Goal: Task Accomplishment & Management: Manage account settings

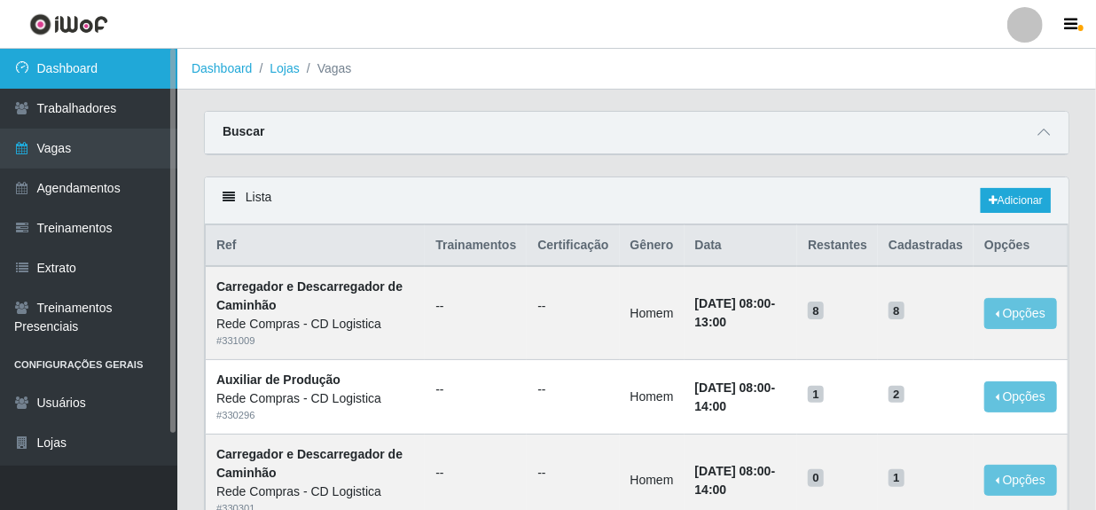
click at [75, 65] on link "Dashboard" at bounding box center [88, 69] width 177 height 40
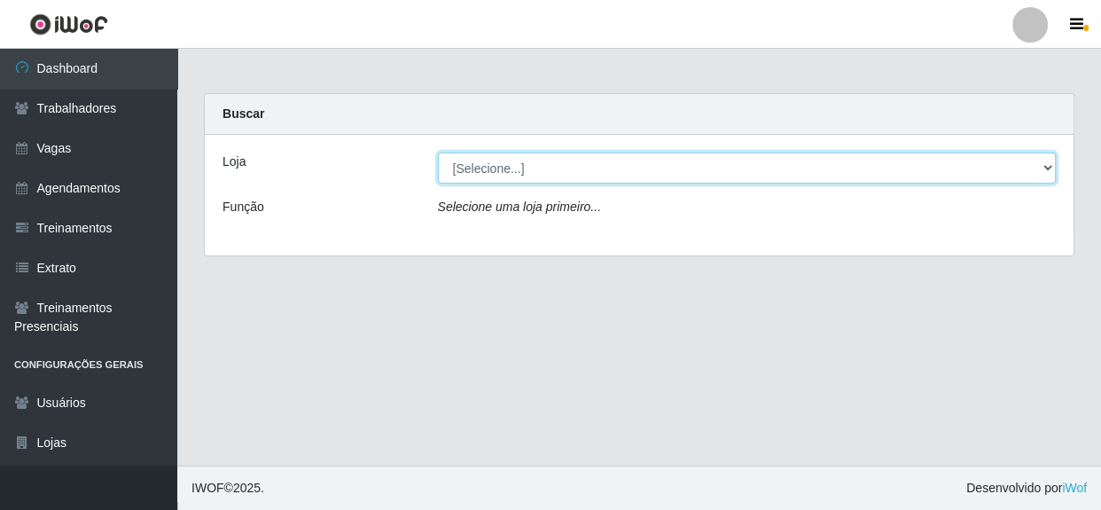
click at [779, 168] on select "[Selecione...] Rede Compras - CD Logistica" at bounding box center [747, 168] width 619 height 31
select select "429"
click at [438, 153] on select "[Selecione...] Rede Compras - CD Logistica" at bounding box center [747, 168] width 619 height 31
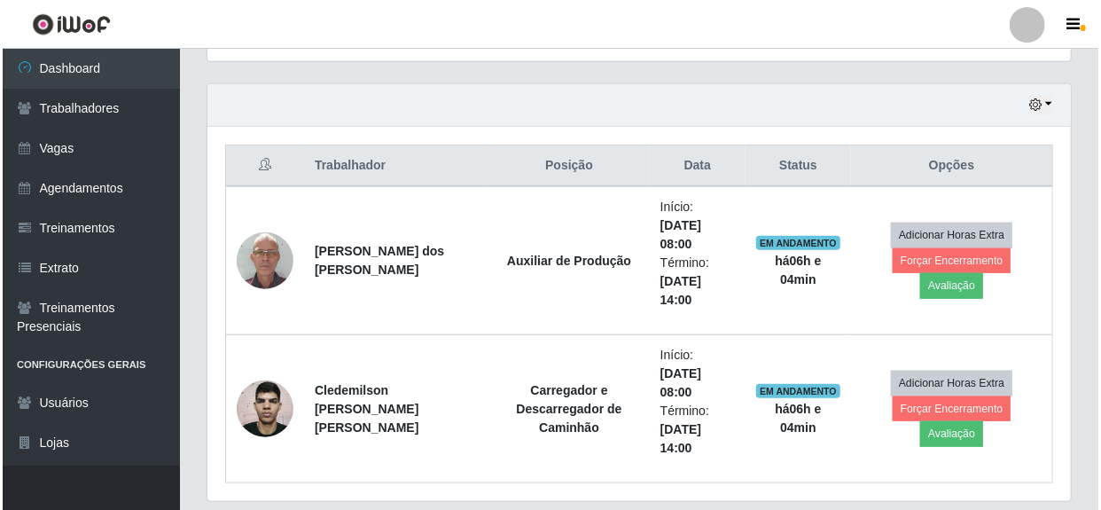
scroll to position [645, 0]
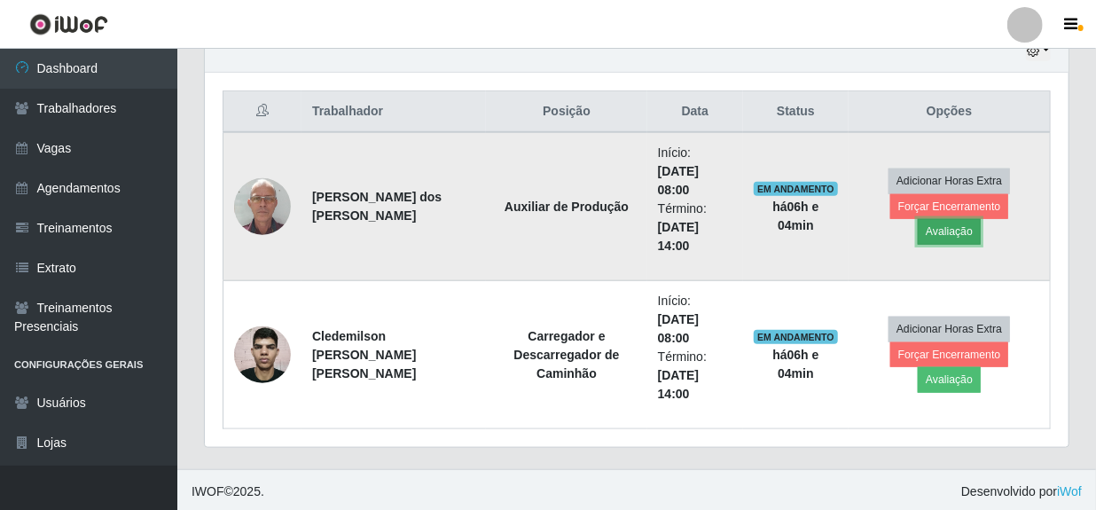
click at [981, 222] on button "Avaliação" at bounding box center [949, 231] width 63 height 25
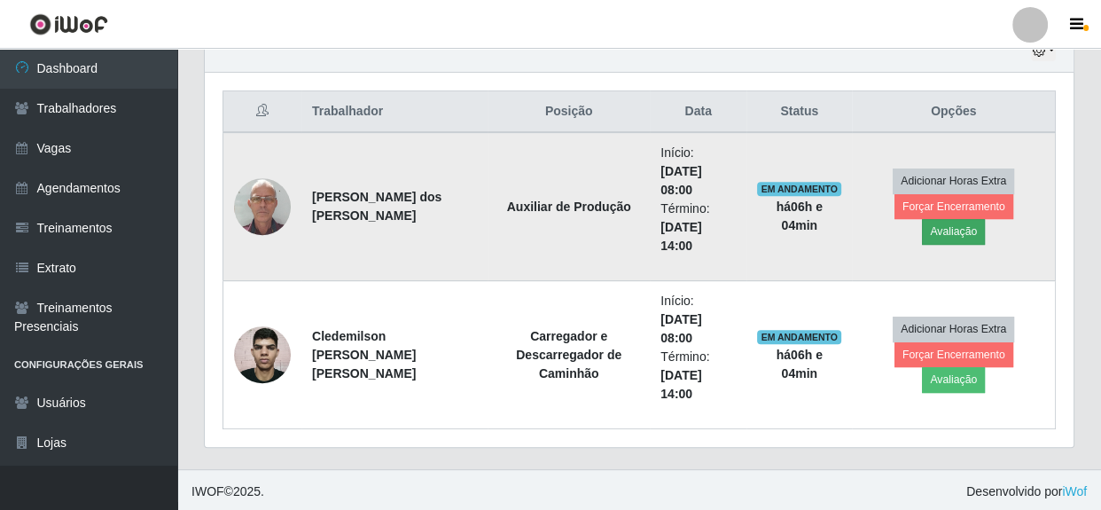
scroll to position [368, 856]
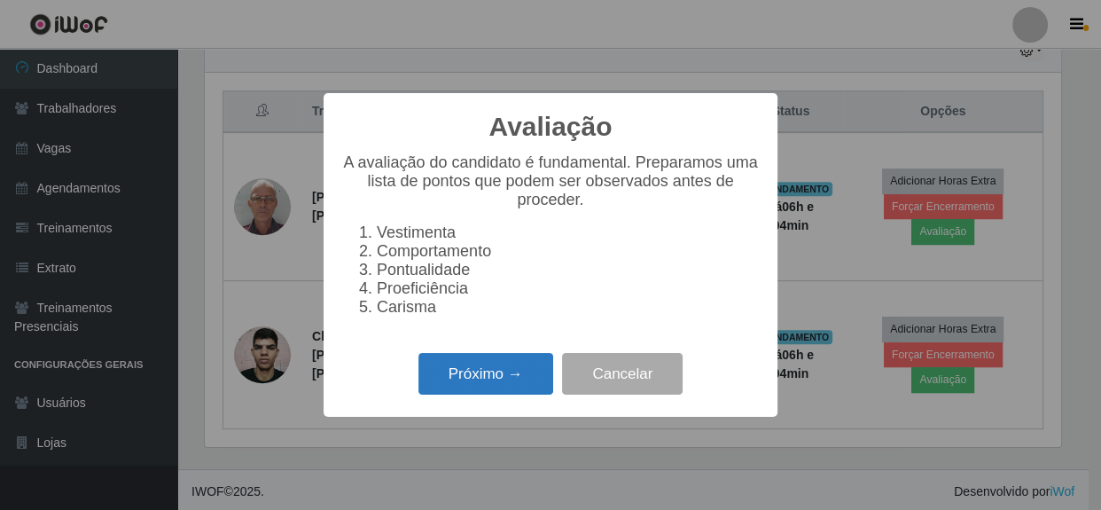
click at [458, 388] on button "Próximo →" at bounding box center [485, 374] width 135 height 42
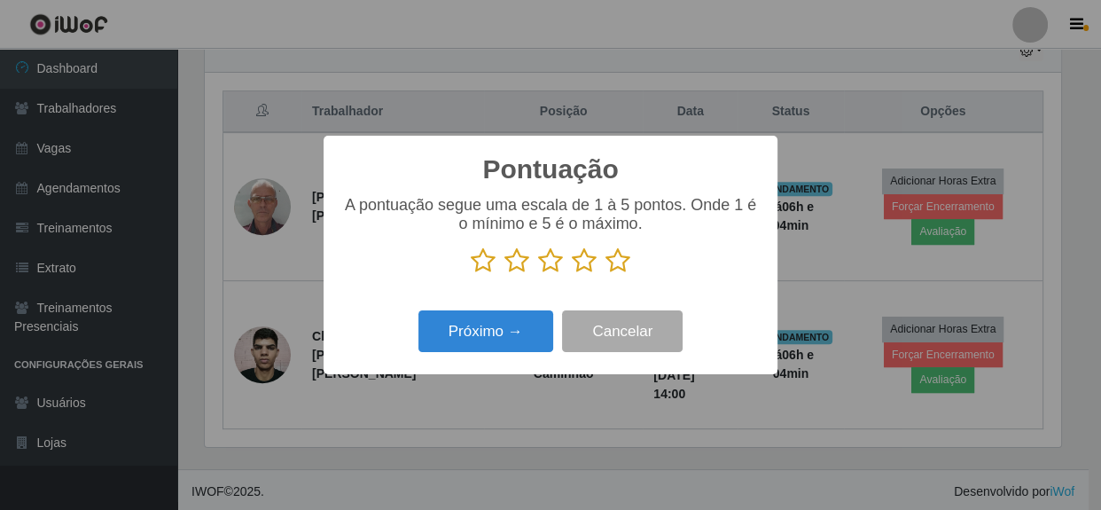
click at [615, 264] on icon at bounding box center [618, 260] width 25 height 27
click at [606, 274] on input "radio" at bounding box center [606, 274] width 0 height 0
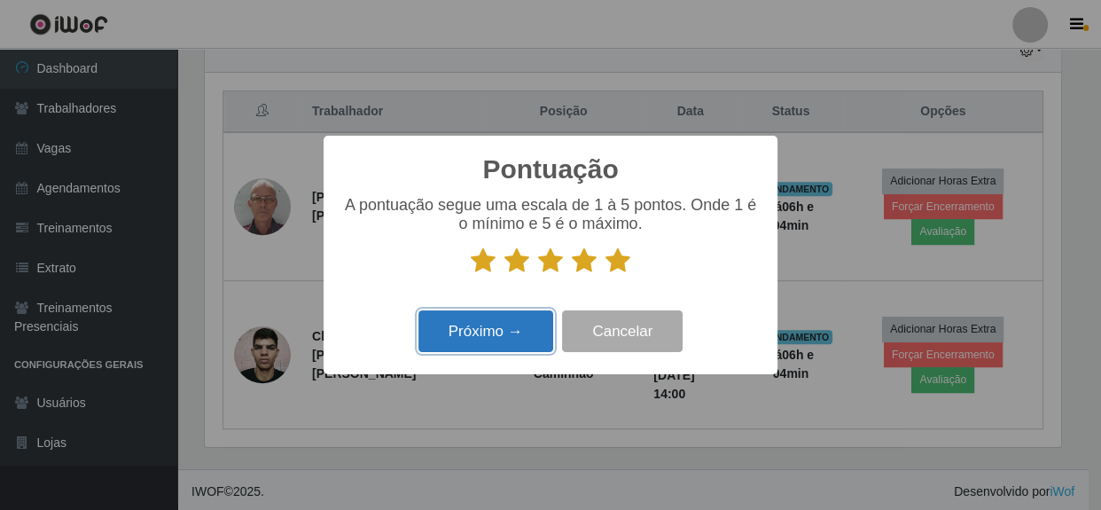
click at [479, 338] on button "Próximo →" at bounding box center [485, 331] width 135 height 42
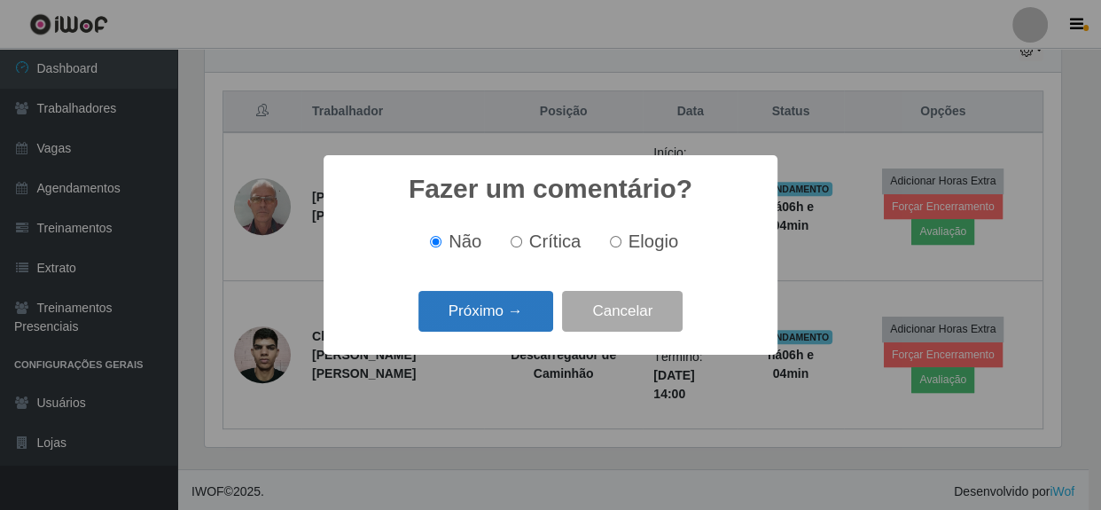
click at [514, 325] on button "Próximo →" at bounding box center [485, 312] width 135 height 42
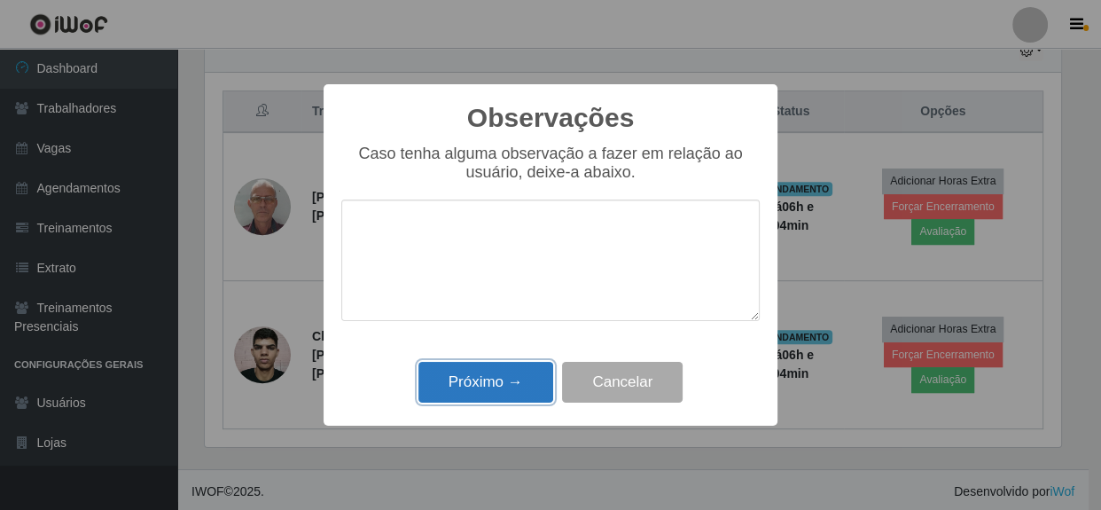
click at [489, 401] on button "Próximo →" at bounding box center [485, 383] width 135 height 42
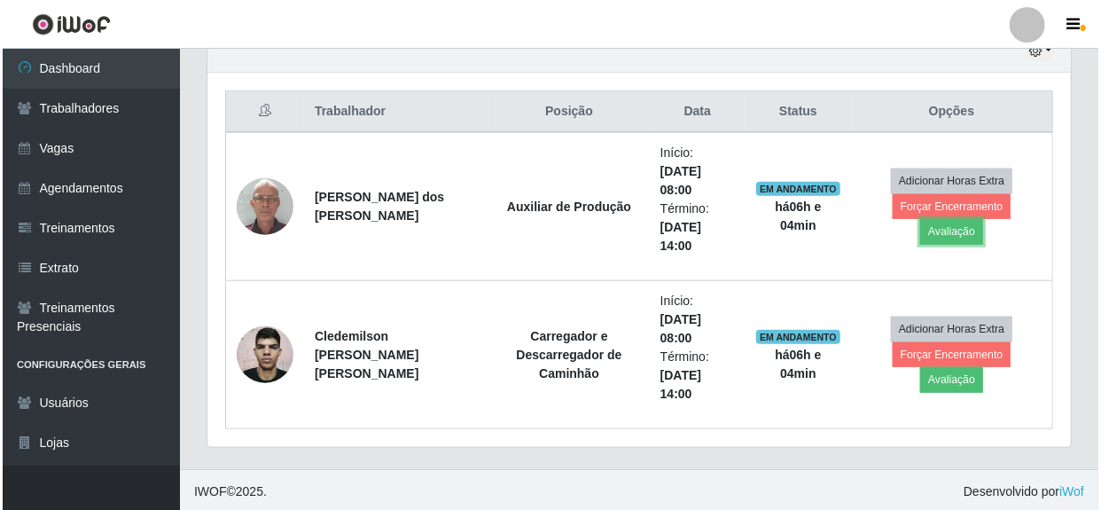
scroll to position [368, 864]
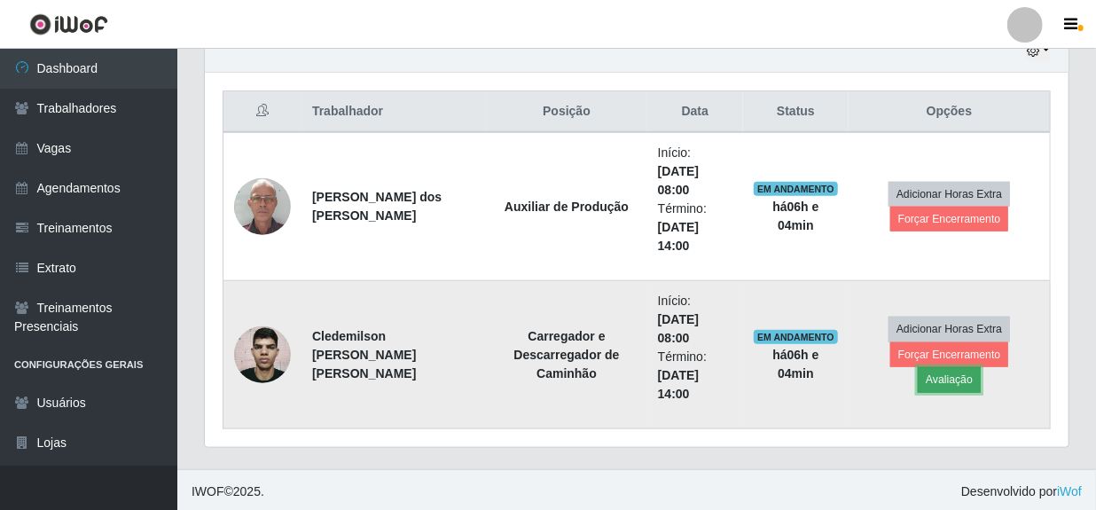
click at [981, 367] on button "Avaliação" at bounding box center [949, 379] width 63 height 25
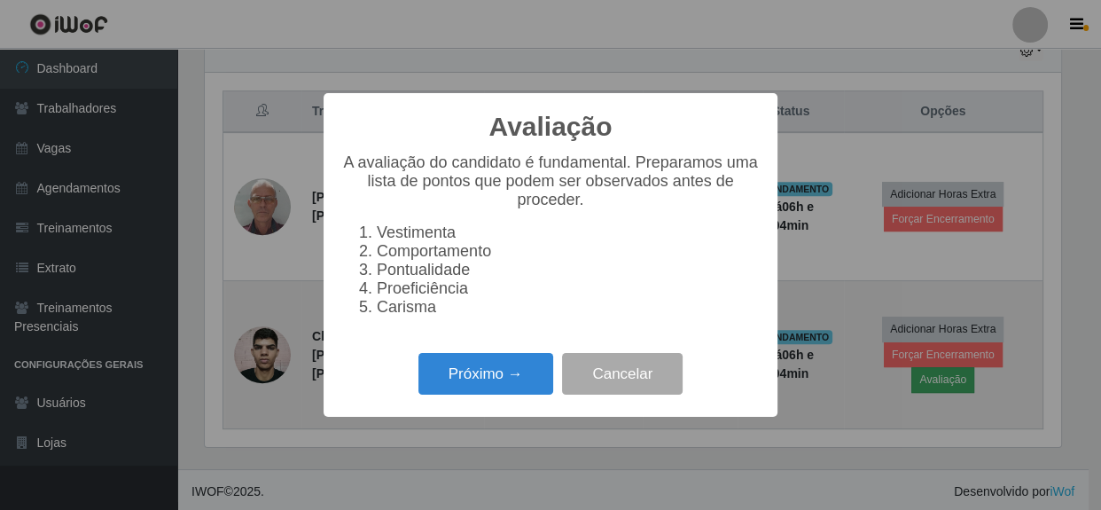
scroll to position [368, 856]
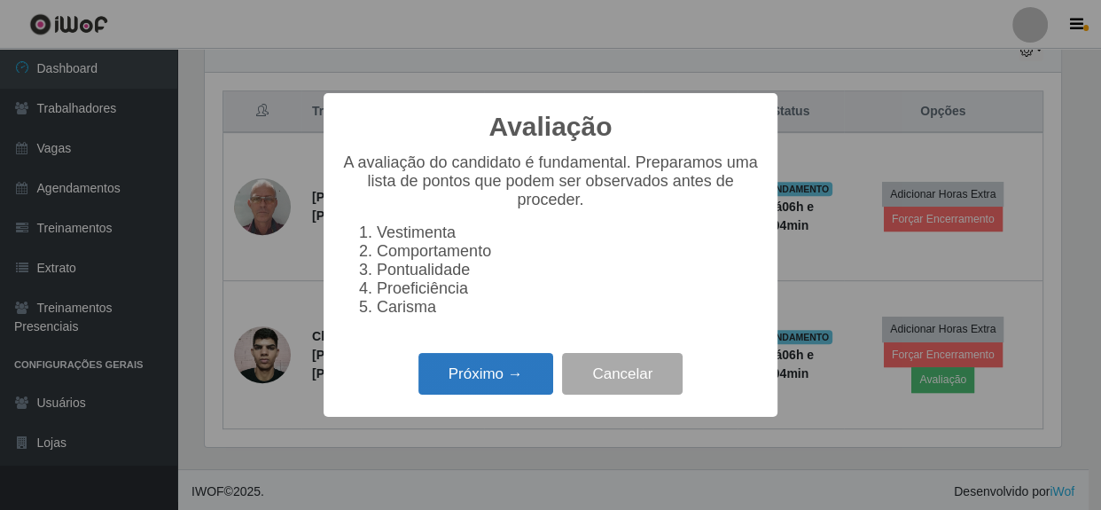
click at [540, 379] on button "Próximo →" at bounding box center [485, 374] width 135 height 42
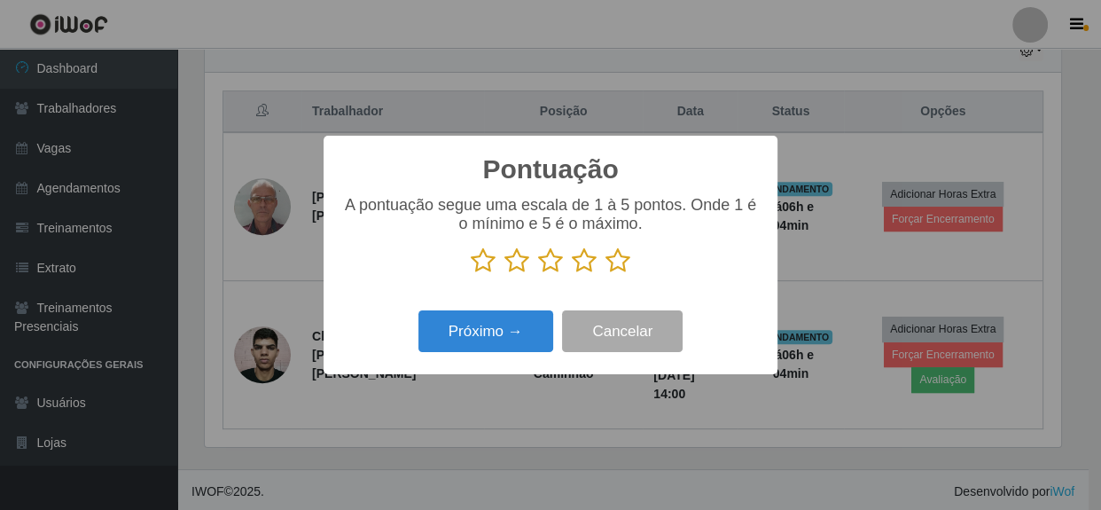
scroll to position [886266, 885776]
drag, startPoint x: 621, startPoint y: 262, endPoint x: 585, endPoint y: 266, distance: 35.7
click at [591, 266] on p at bounding box center [550, 260] width 418 height 27
click at [619, 262] on icon at bounding box center [618, 260] width 25 height 27
click at [606, 274] on input "radio" at bounding box center [606, 274] width 0 height 0
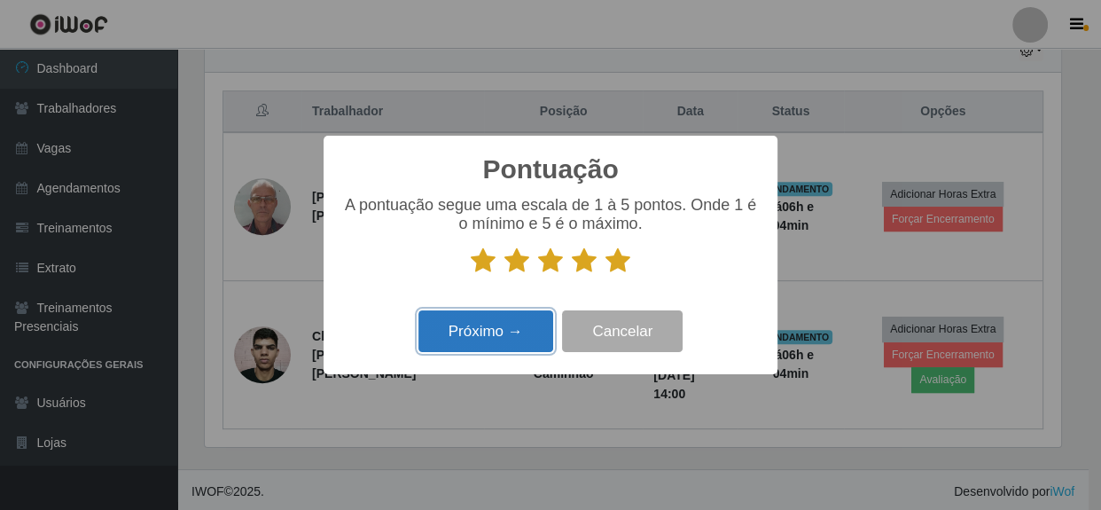
click at [507, 325] on button "Próximo →" at bounding box center [485, 331] width 135 height 42
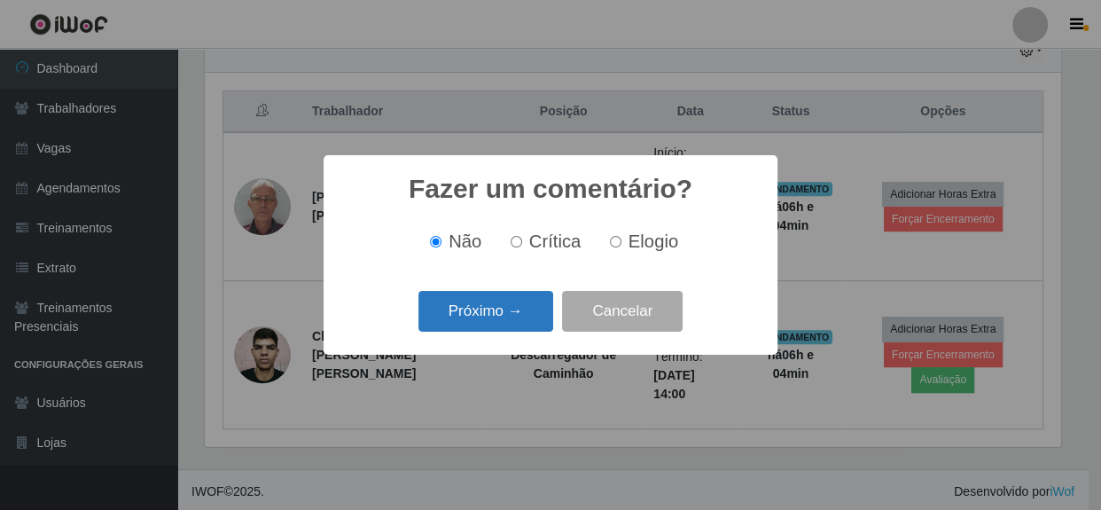
click at [519, 314] on button "Próximo →" at bounding box center [485, 312] width 135 height 42
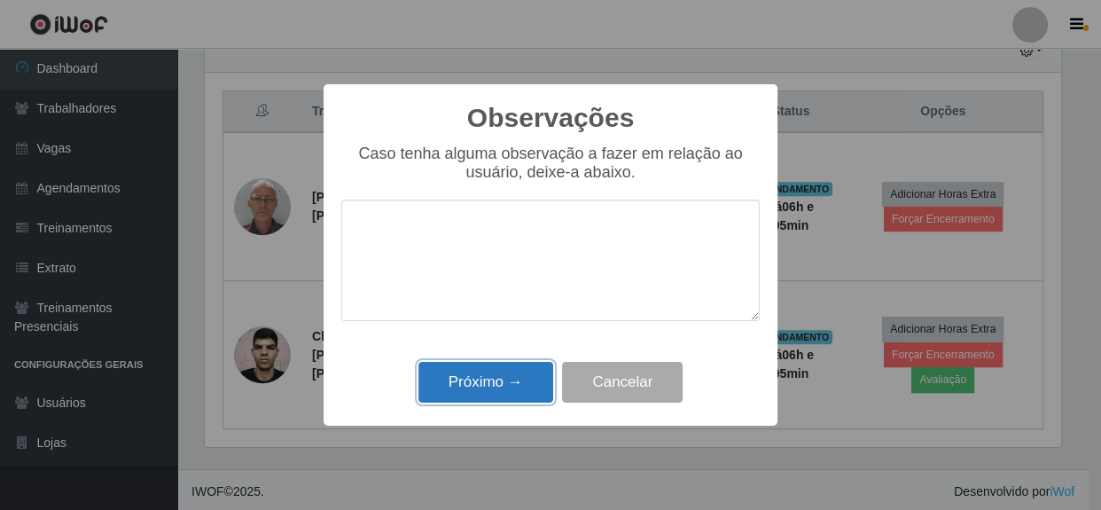
click at [471, 387] on button "Próximo →" at bounding box center [485, 383] width 135 height 42
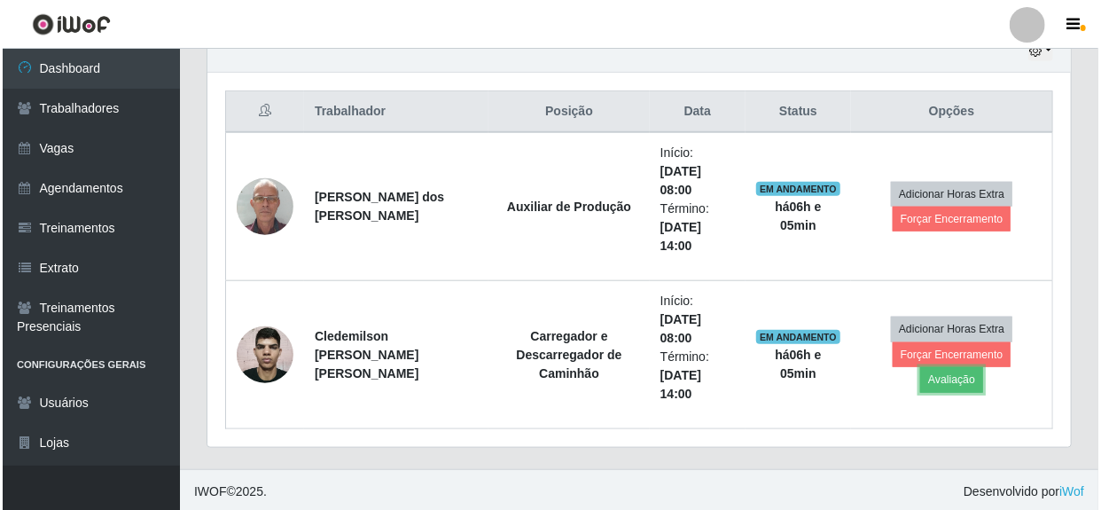
scroll to position [368, 864]
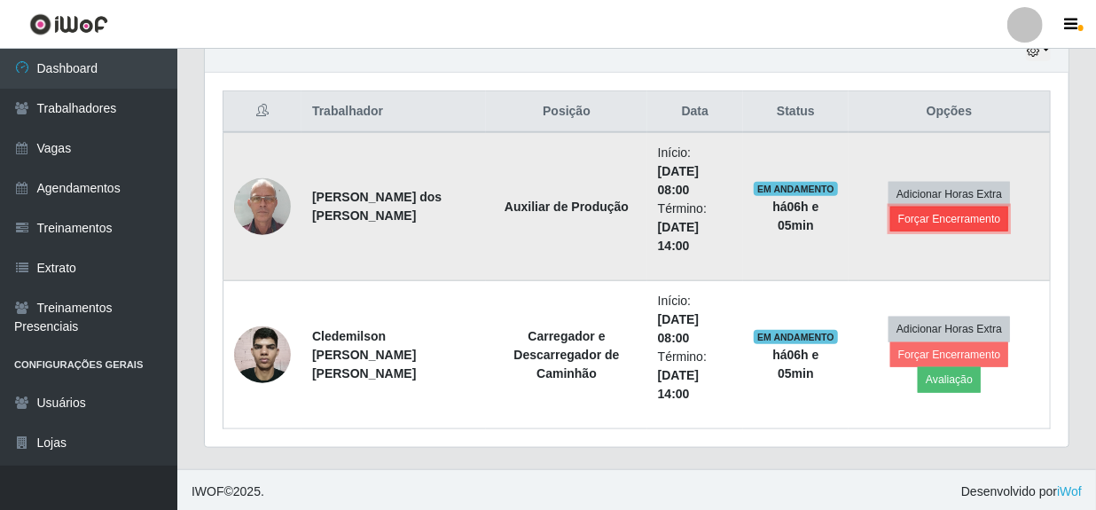
click at [926, 216] on button "Forçar Encerramento" at bounding box center [949, 219] width 119 height 25
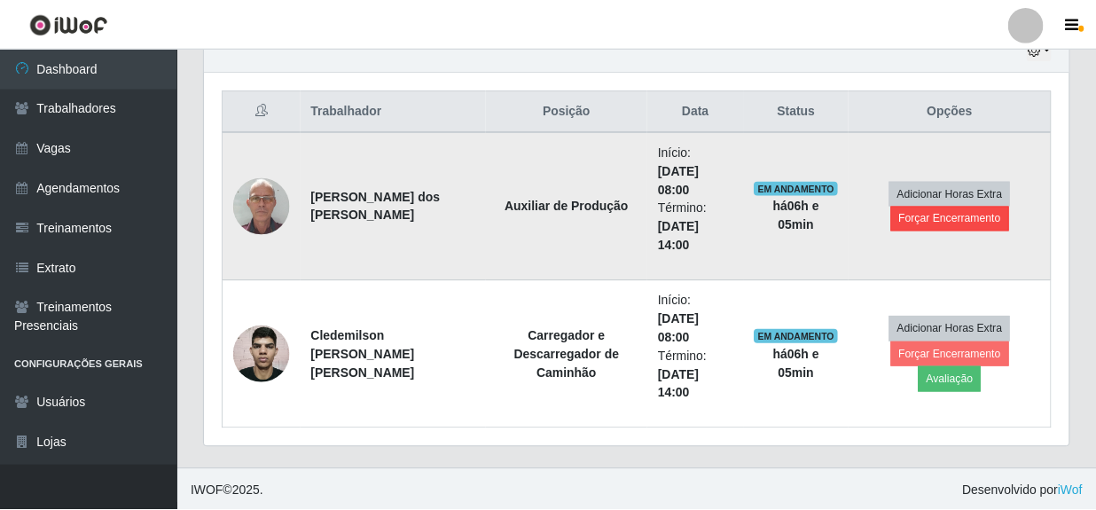
scroll to position [368, 856]
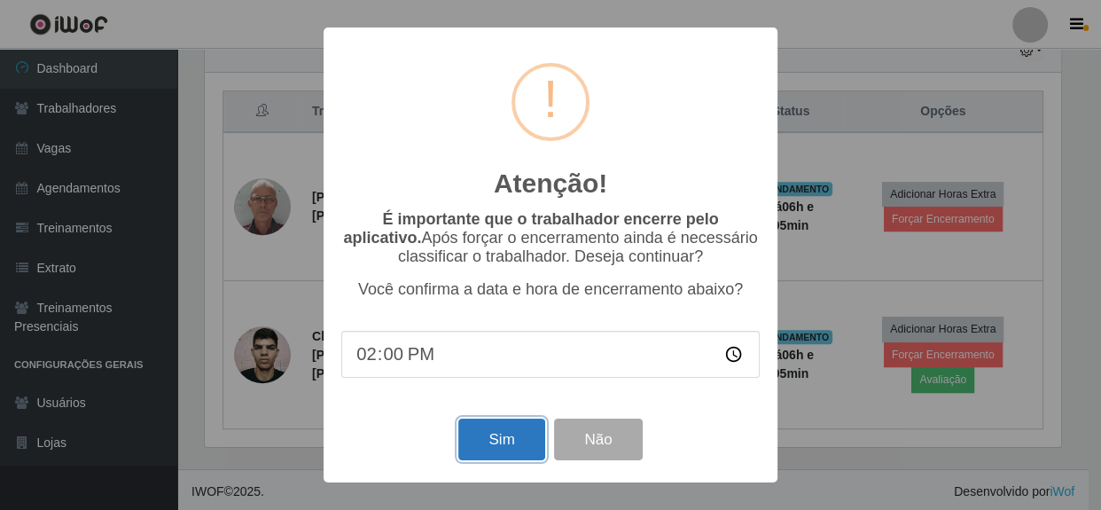
click at [520, 434] on button "Sim" at bounding box center [501, 439] width 86 height 42
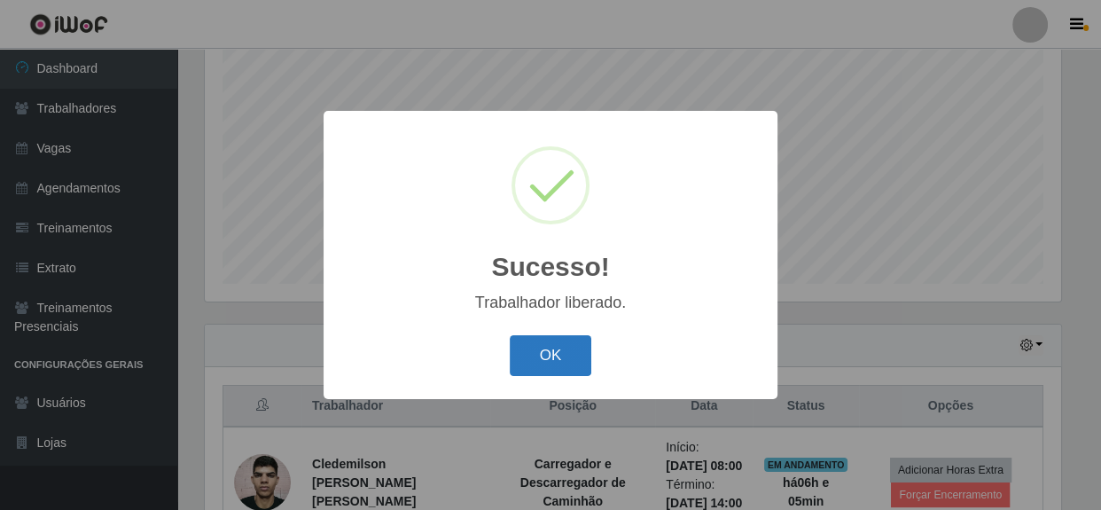
click at [558, 360] on button "OK" at bounding box center [551, 356] width 82 height 42
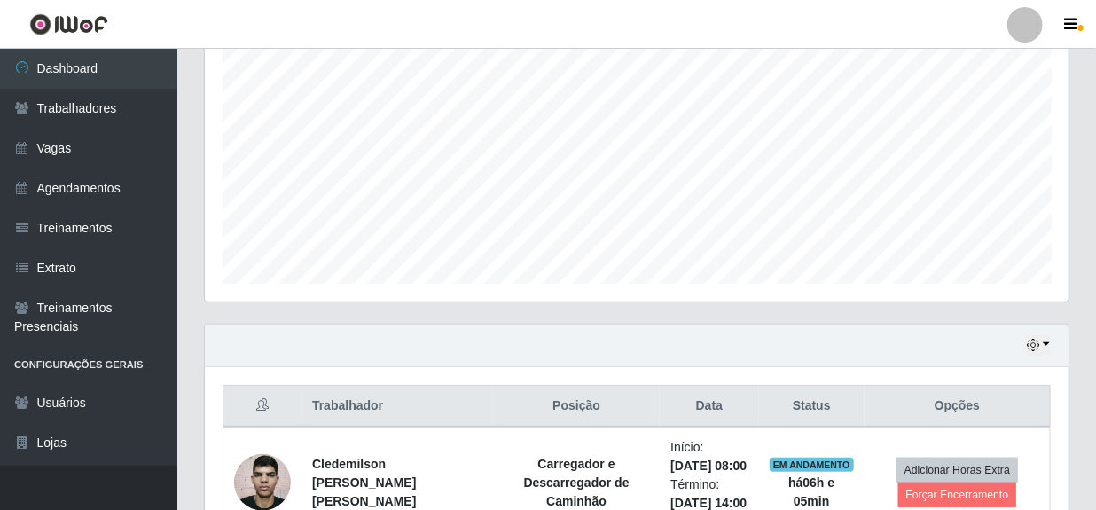
scroll to position [461, 0]
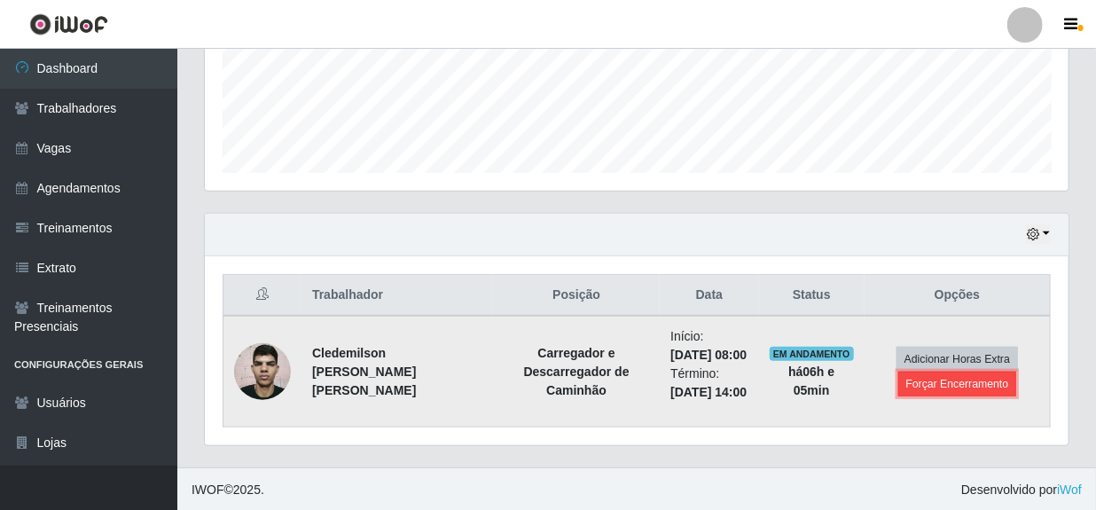
click at [938, 384] on button "Forçar Encerramento" at bounding box center [957, 383] width 119 height 25
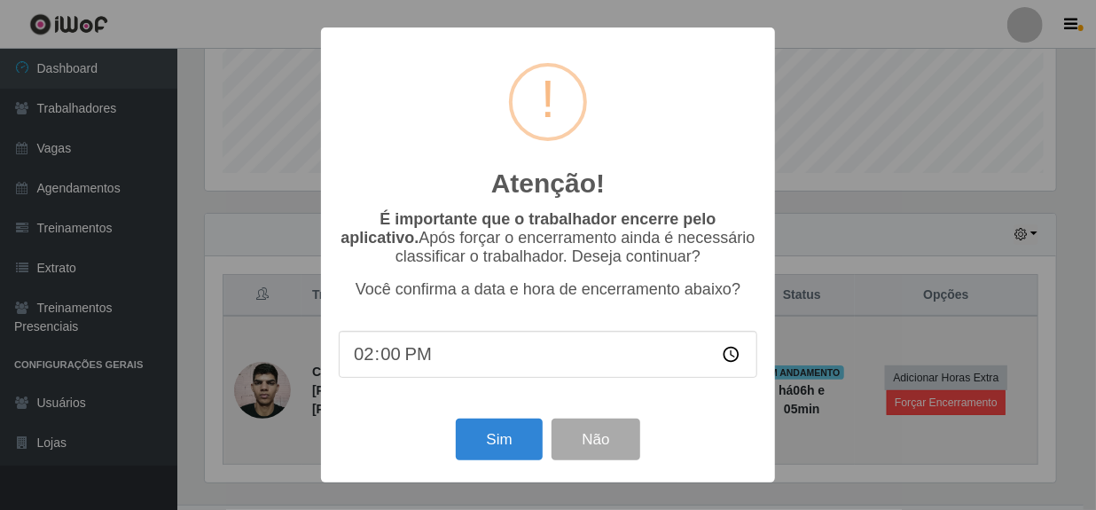
scroll to position [368, 856]
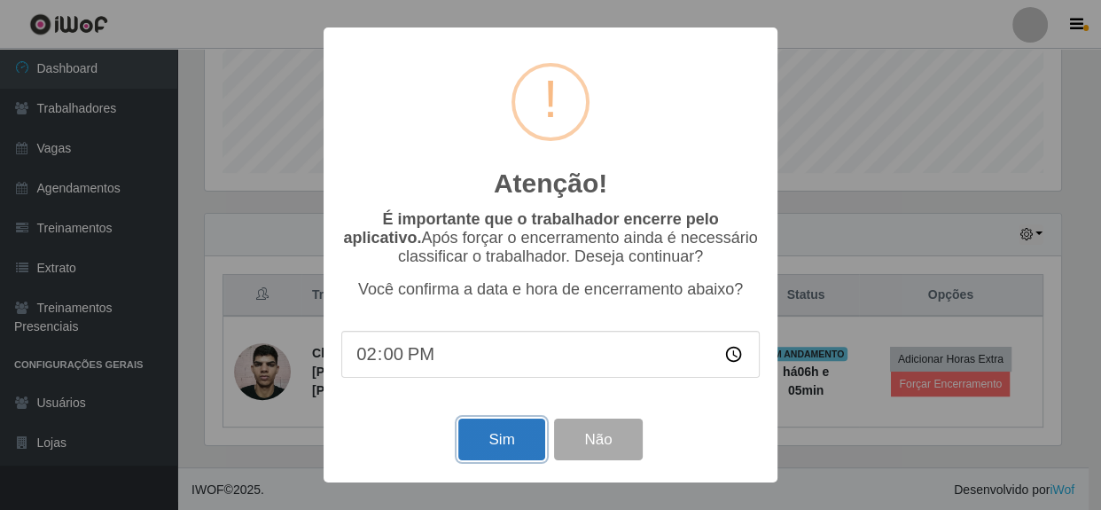
click at [495, 441] on button "Sim" at bounding box center [501, 439] width 86 height 42
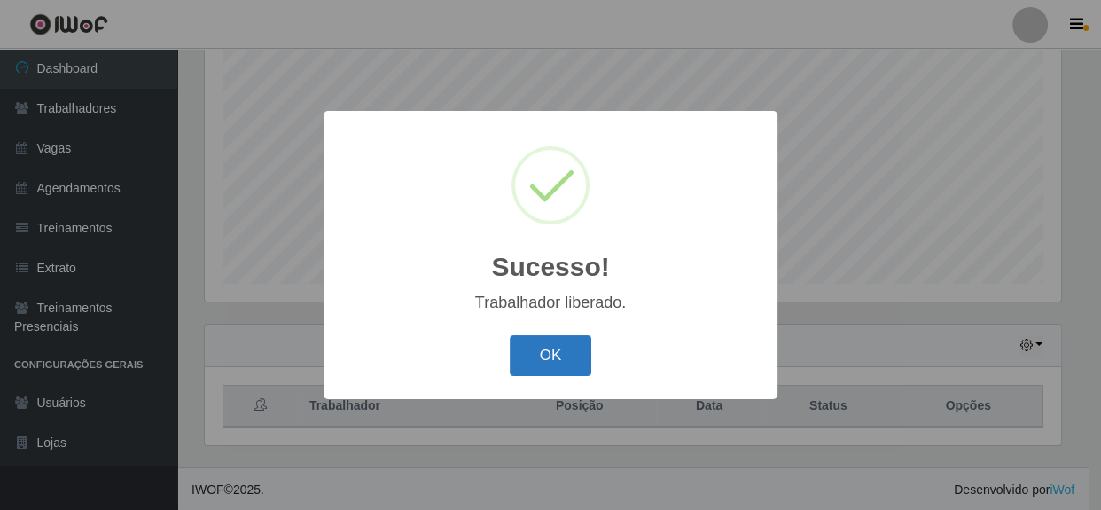
click at [558, 369] on button "OK" at bounding box center [551, 356] width 82 height 42
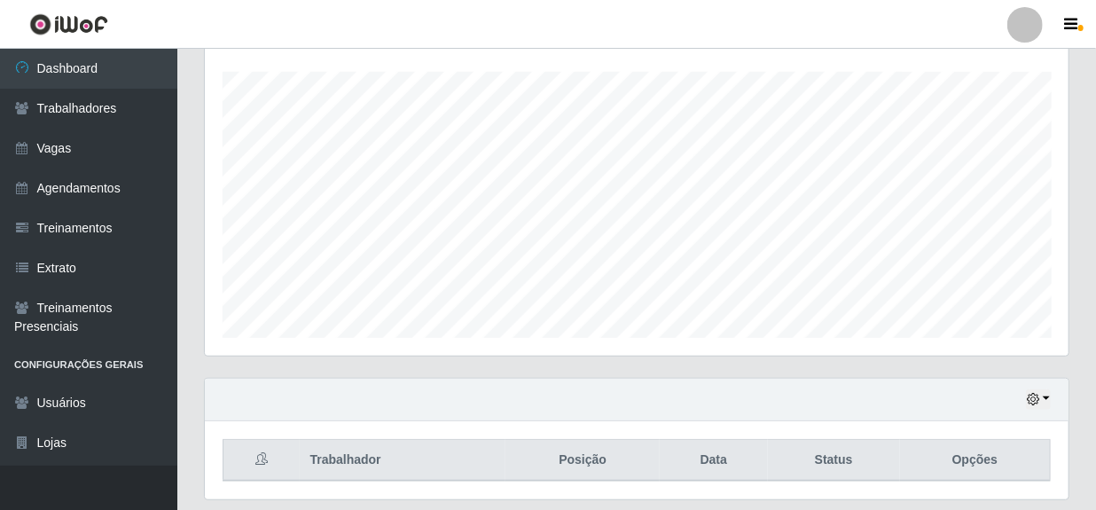
scroll to position [189, 0]
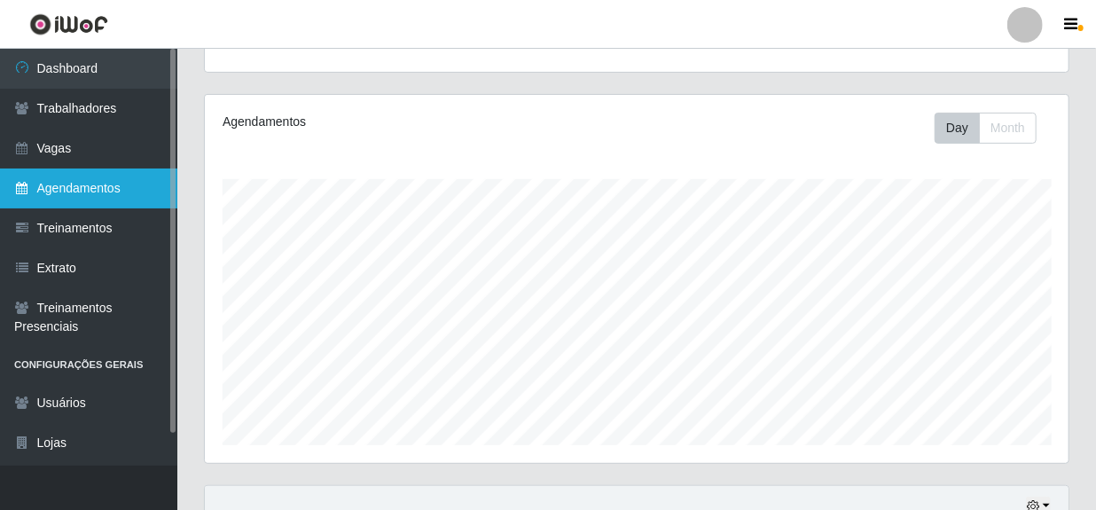
click at [78, 182] on link "Agendamentos" at bounding box center [88, 188] width 177 height 40
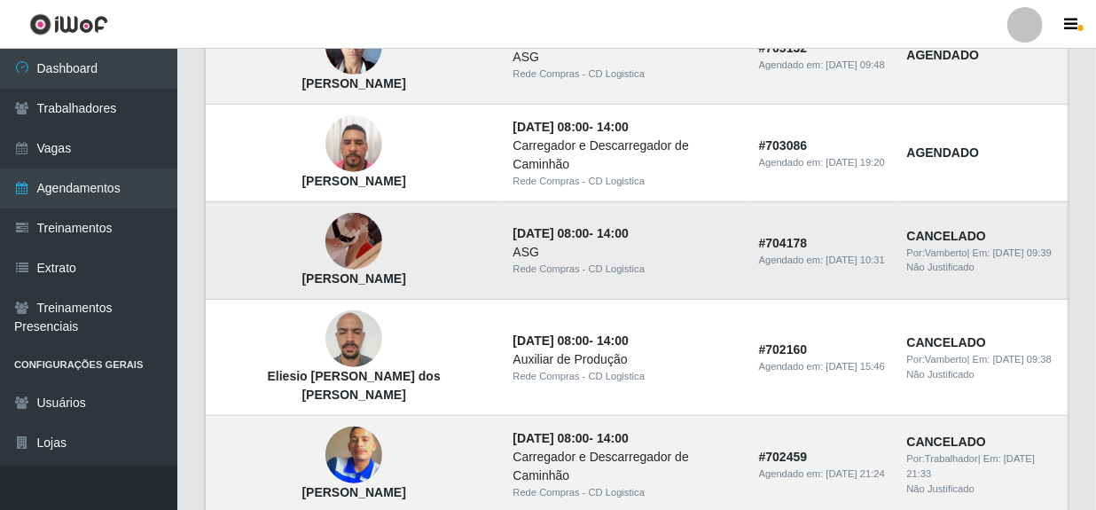
scroll to position [483, 0]
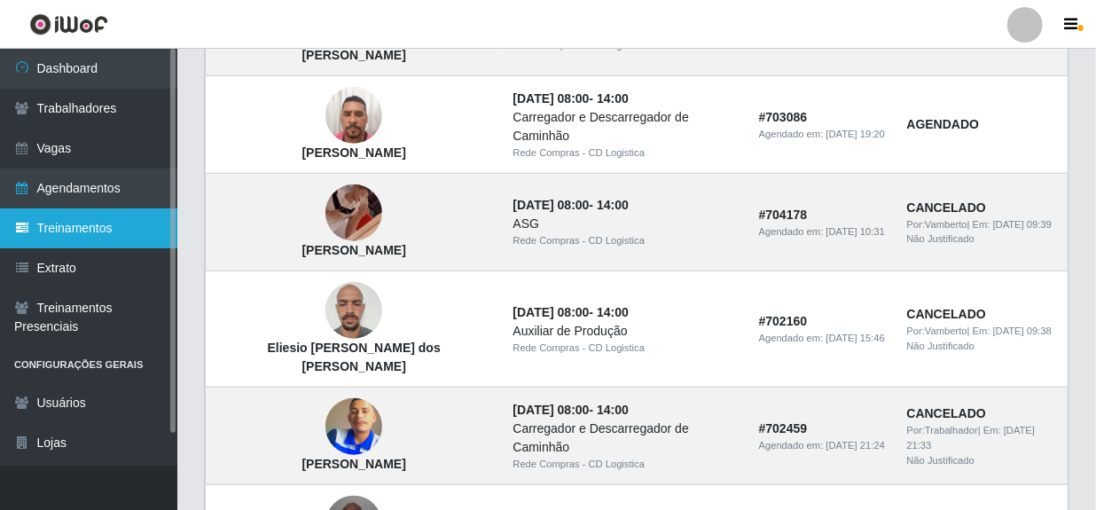
click at [82, 226] on link "Treinamentos" at bounding box center [88, 228] width 177 height 40
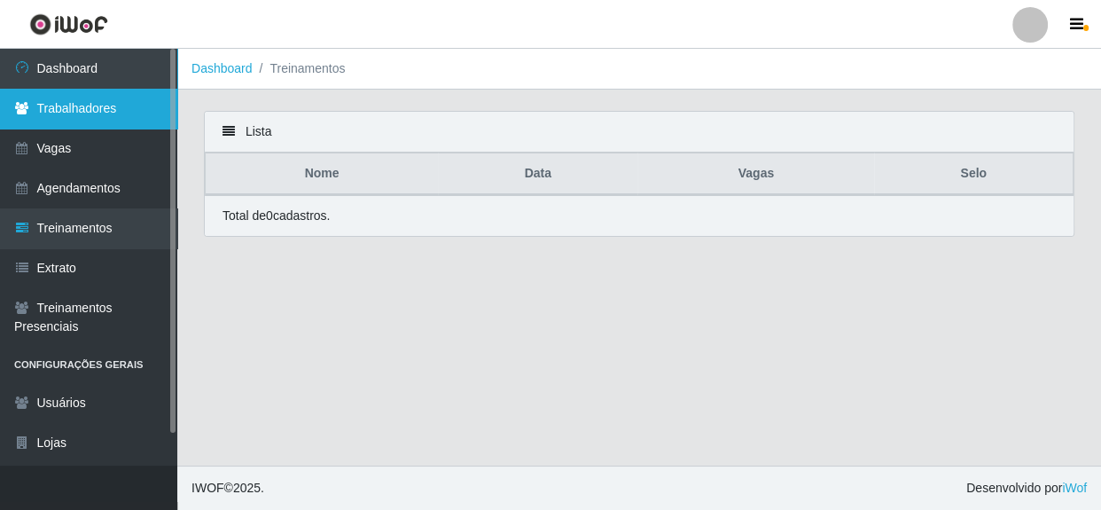
click at [87, 113] on link "Trabalhadores" at bounding box center [88, 109] width 177 height 40
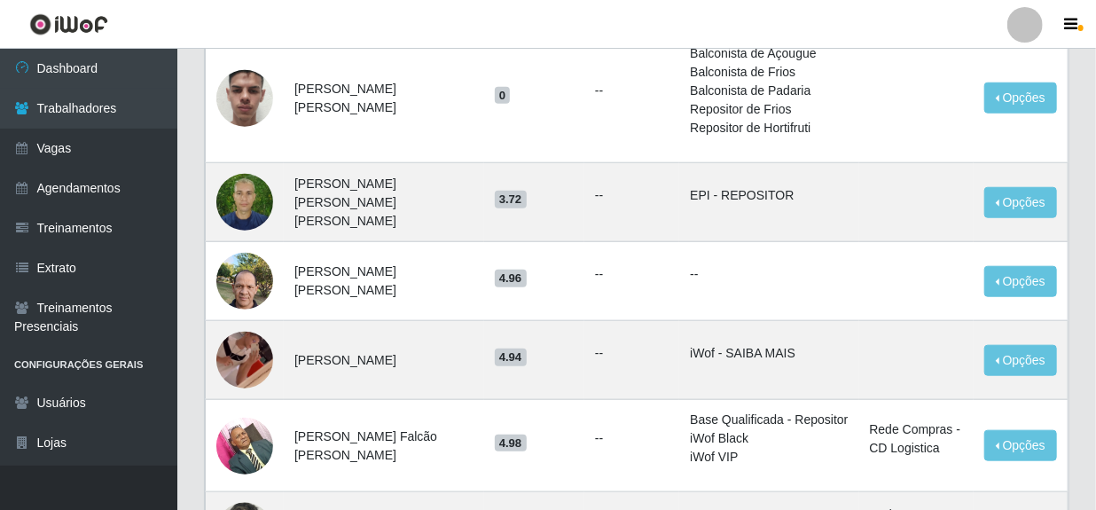
scroll to position [725, 0]
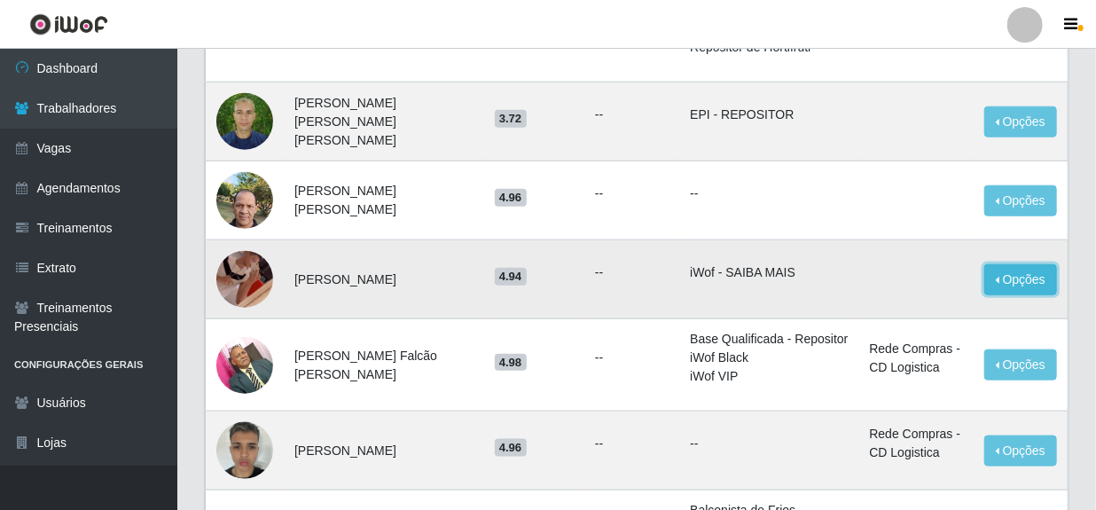
click at [1040, 264] on button "Opções" at bounding box center [1020, 279] width 73 height 31
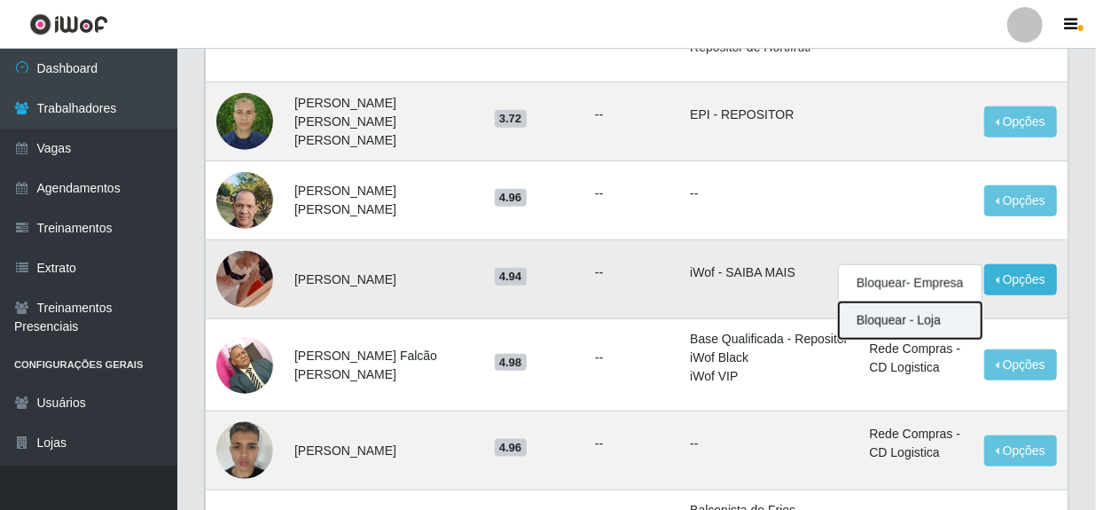
click at [901, 305] on button "Bloquear - Loja" at bounding box center [910, 320] width 143 height 36
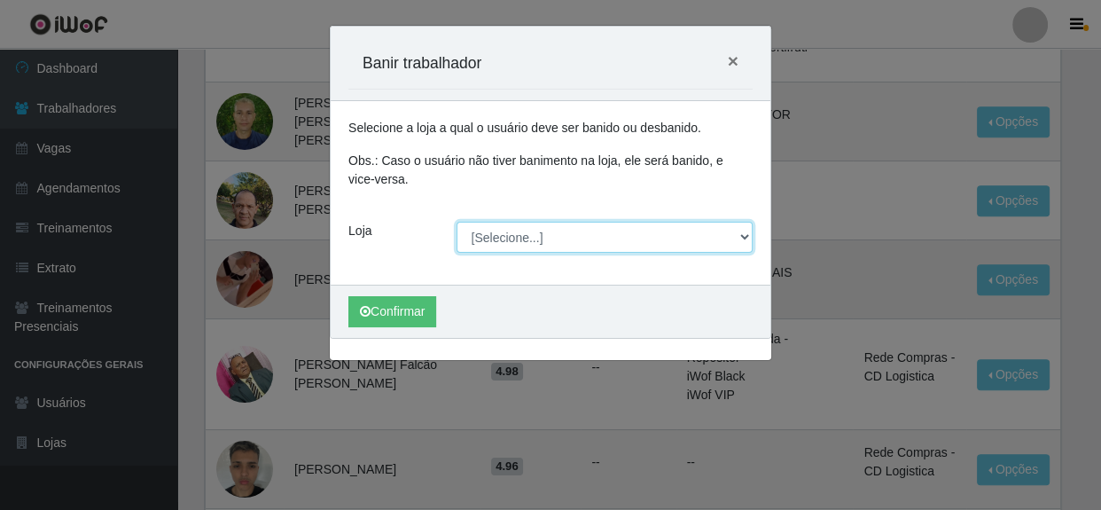
click at [554, 239] on select "[Selecione...] Rede Compras - CD Logistica" at bounding box center [605, 237] width 297 height 31
select select "429"
click at [457, 222] on select "[Selecione...] Rede Compras - CD Logistica" at bounding box center [605, 237] width 297 height 31
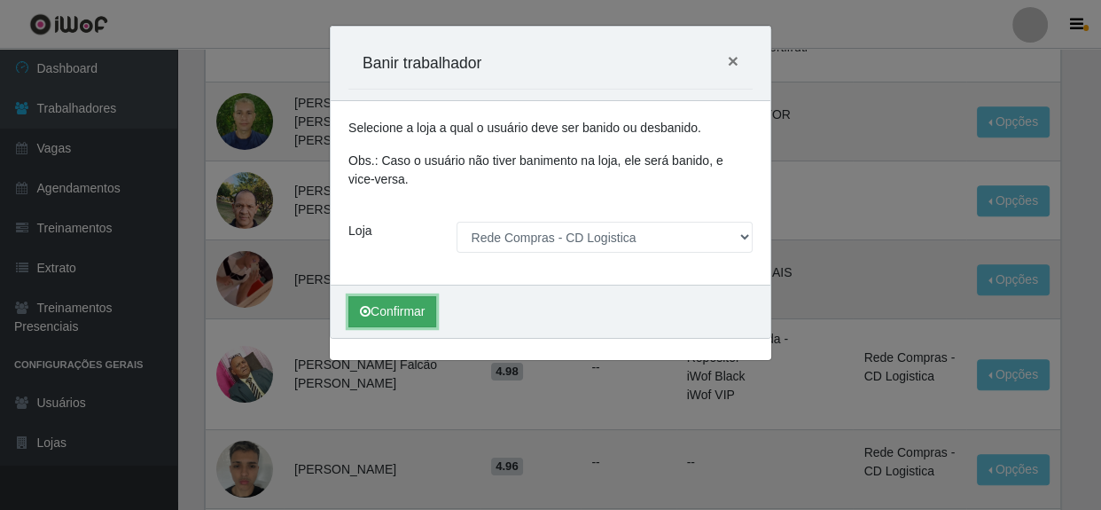
click at [397, 308] on button "Confirmar" at bounding box center [392, 311] width 88 height 31
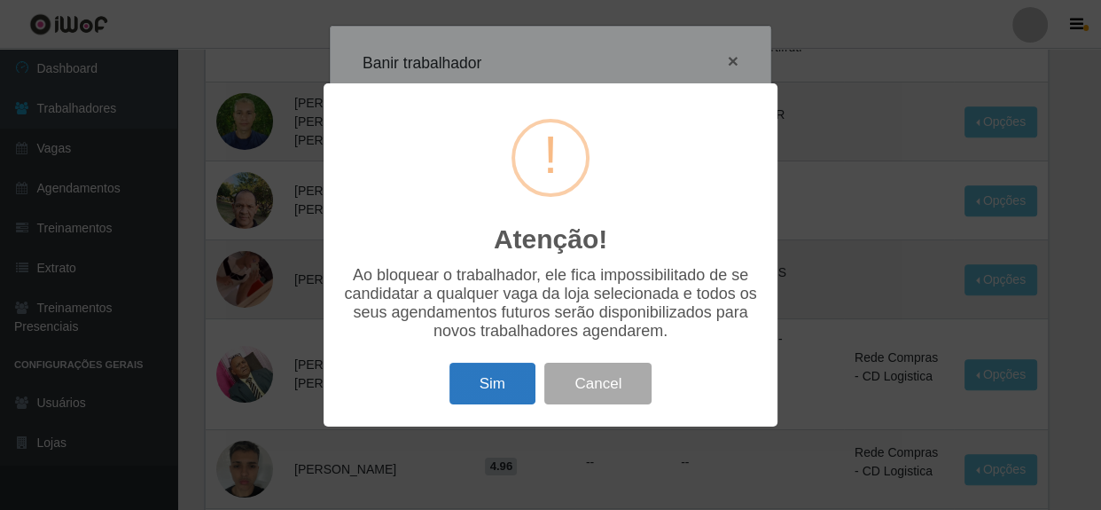
click at [489, 388] on button "Sim" at bounding box center [493, 384] width 86 height 42
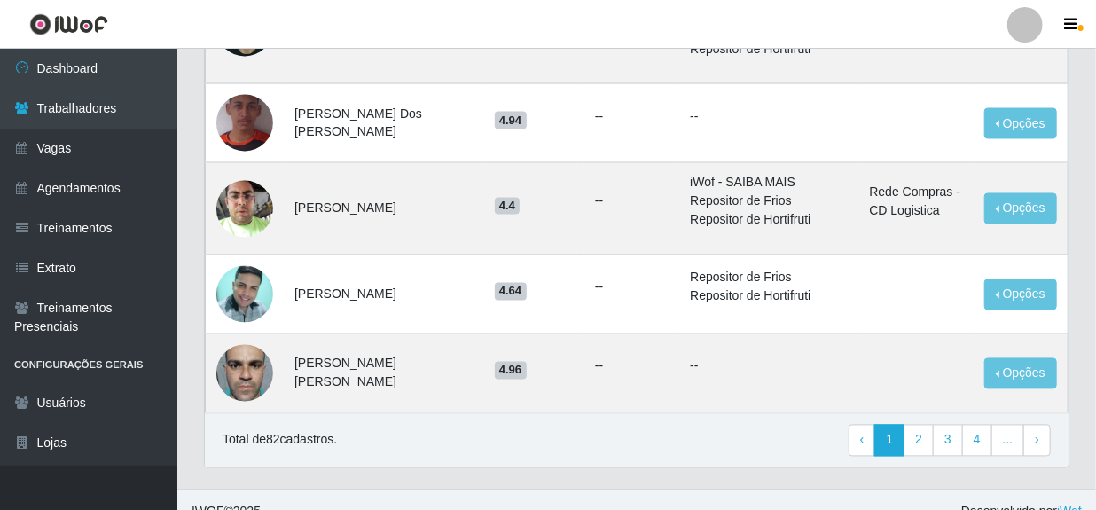
scroll to position [1374, 0]
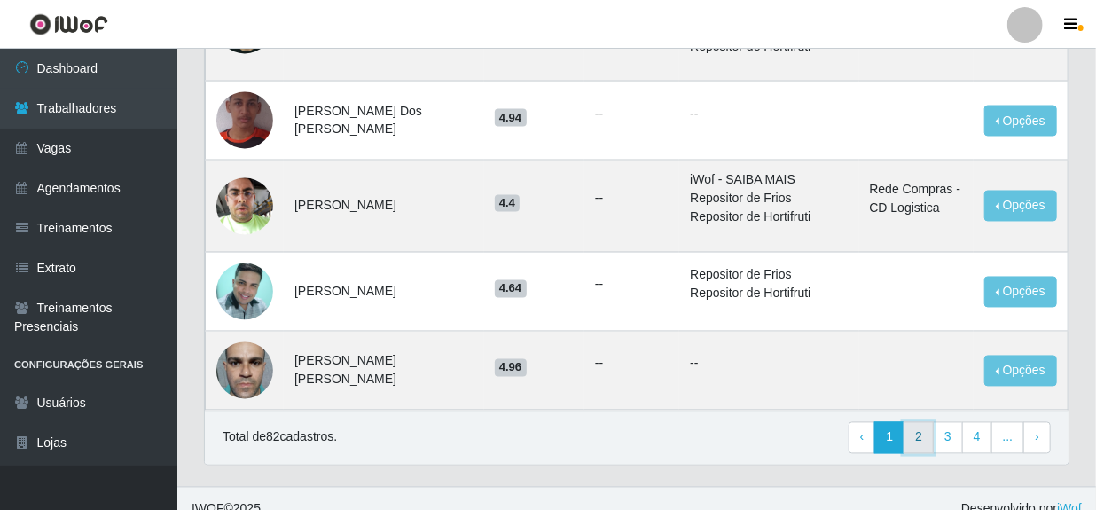
click at [924, 422] on link "2" at bounding box center [918, 438] width 30 height 32
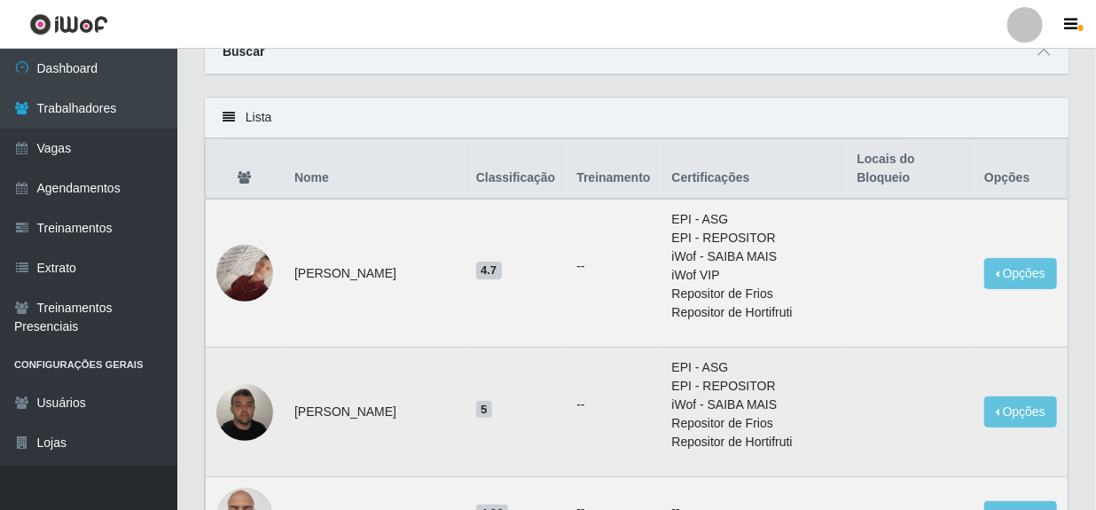
scroll to position [160, 0]
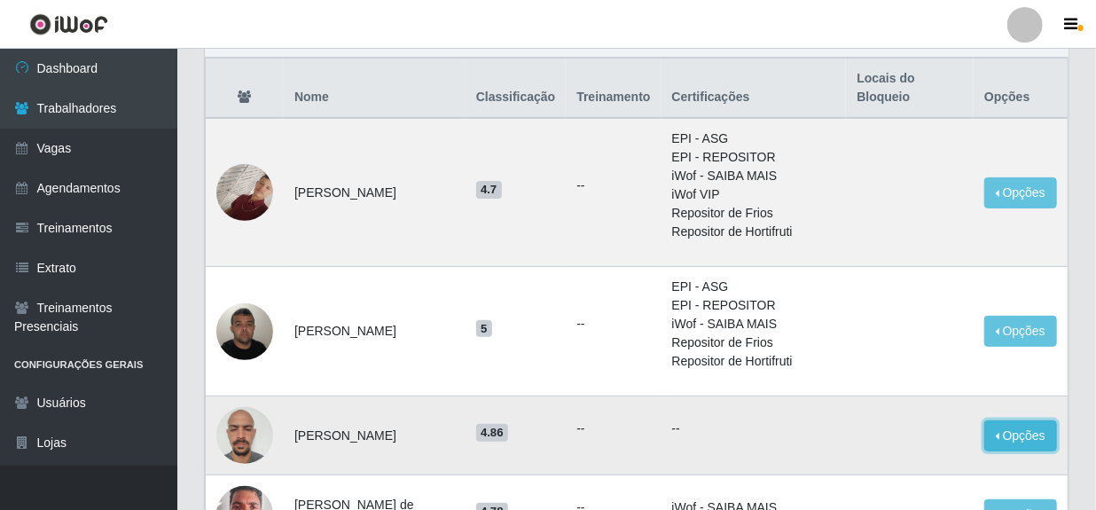
click at [1020, 420] on button "Opções" at bounding box center [1020, 435] width 73 height 31
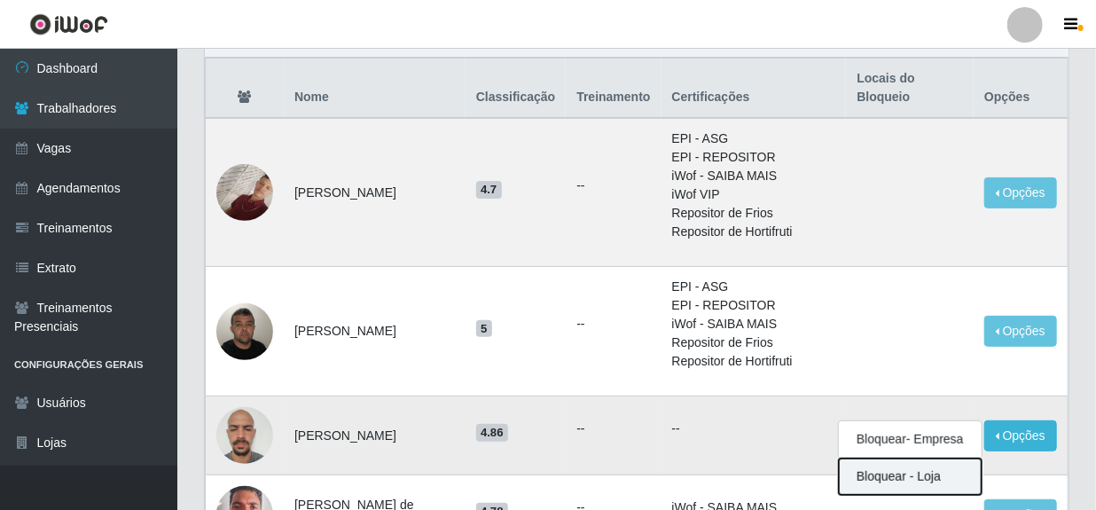
click at [874, 465] on button "Bloquear - Loja" at bounding box center [910, 476] width 143 height 36
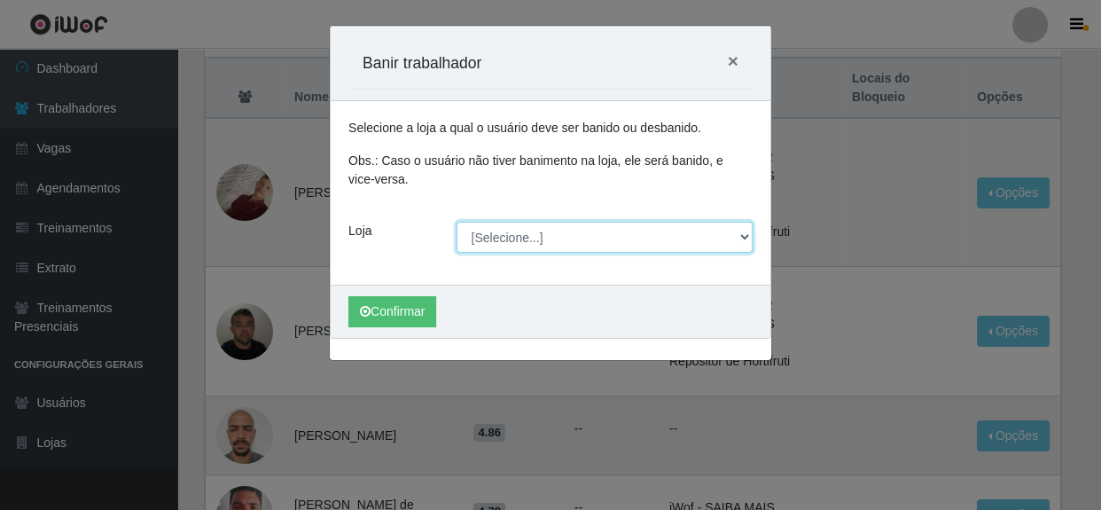
click at [536, 241] on select "[Selecione...] Rede Compras - CD Logistica" at bounding box center [605, 237] width 297 height 31
select select "429"
click at [457, 222] on select "[Selecione...] Rede Compras - CD Logistica" at bounding box center [605, 237] width 297 height 31
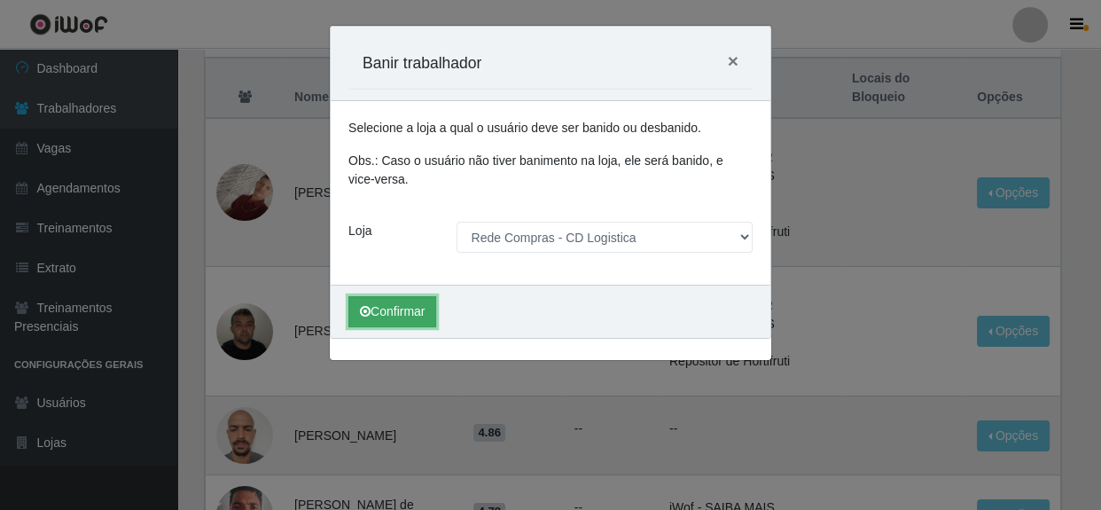
click at [413, 317] on button "Confirmar" at bounding box center [392, 311] width 88 height 31
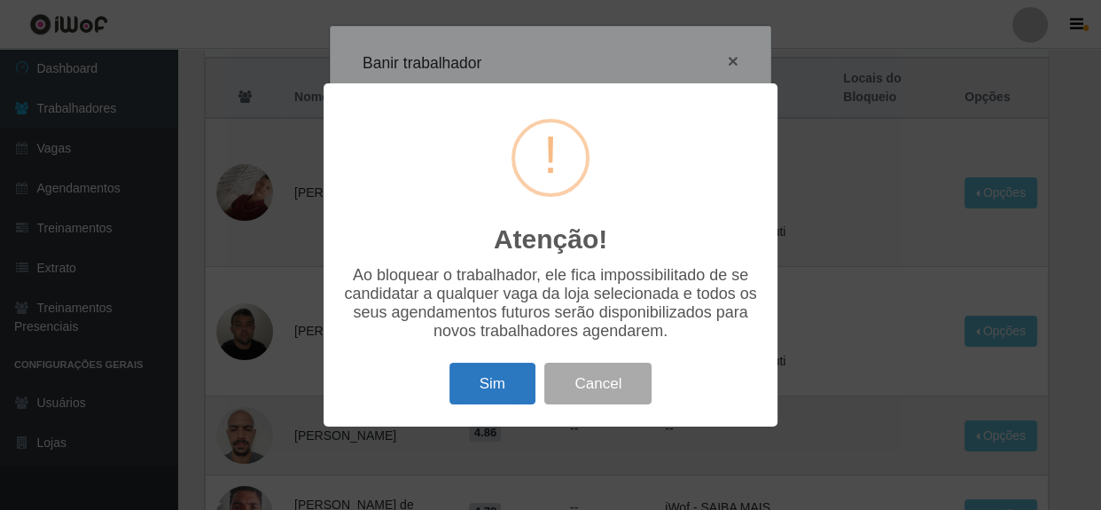
click at [486, 380] on button "Sim" at bounding box center [493, 384] width 86 height 42
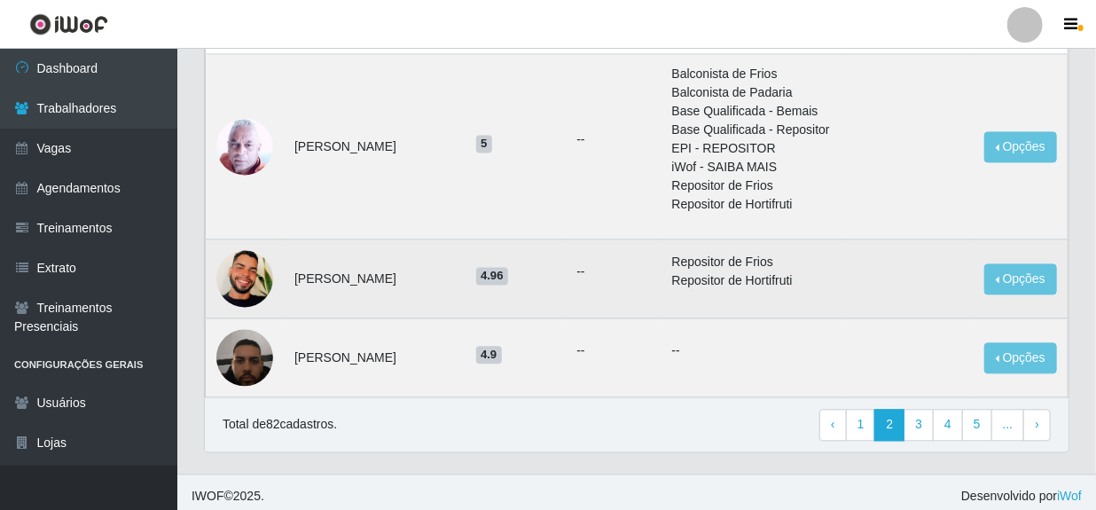
scroll to position [1555, 0]
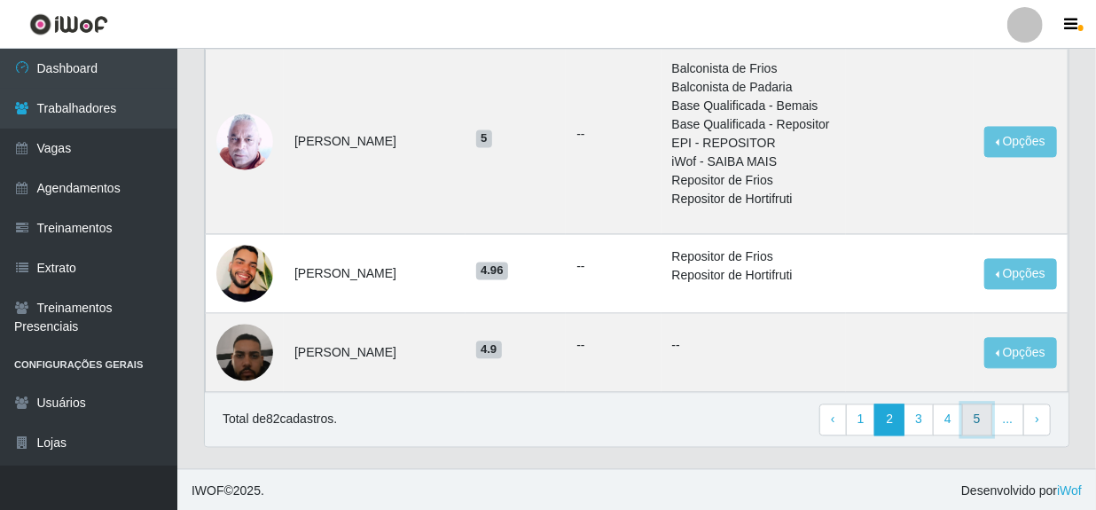
click at [982, 419] on link "5" at bounding box center [977, 419] width 30 height 32
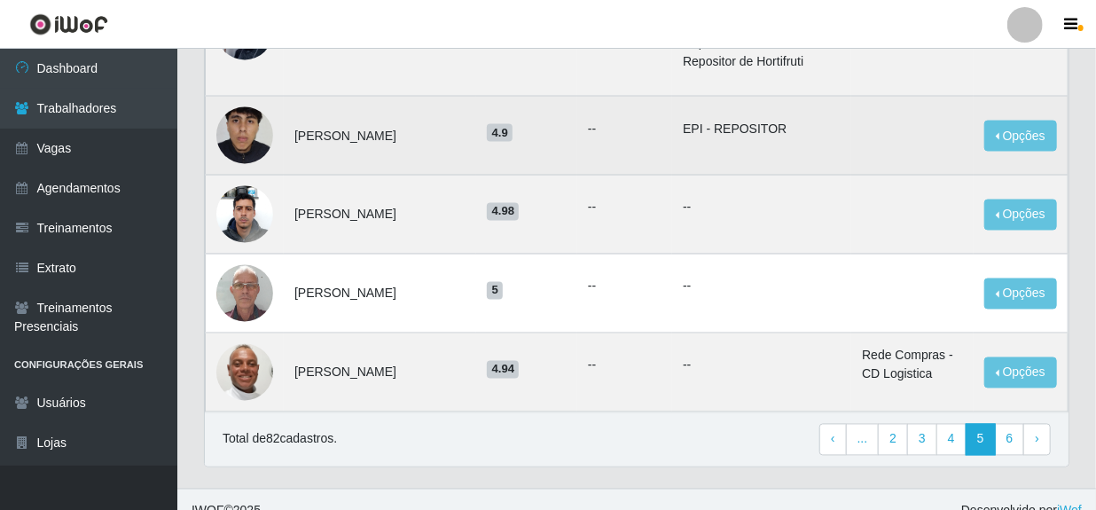
scroll to position [1324, 0]
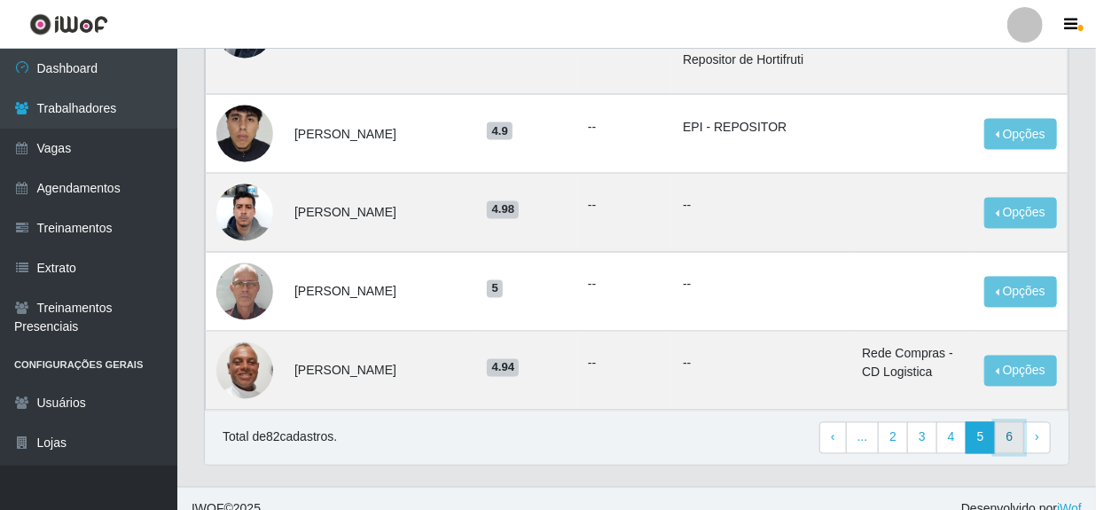
click at [1011, 422] on link "6" at bounding box center [1010, 438] width 30 height 32
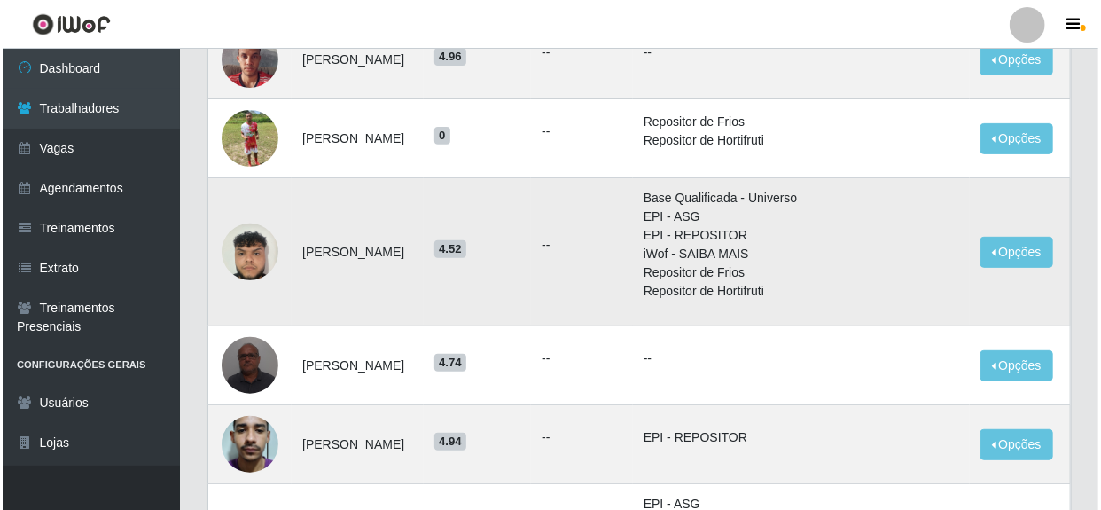
scroll to position [232, 0]
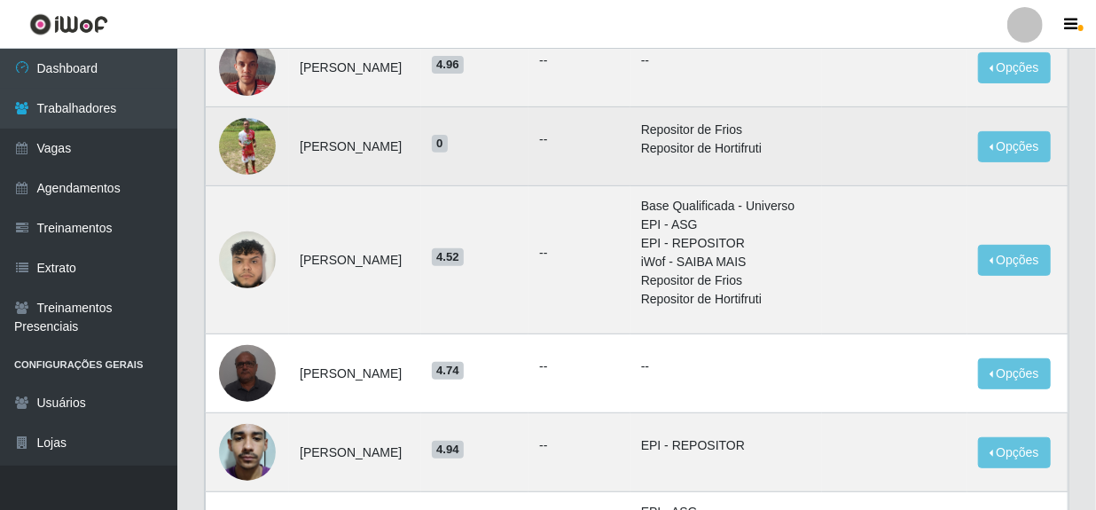
click at [238, 153] on img at bounding box center [247, 146] width 57 height 101
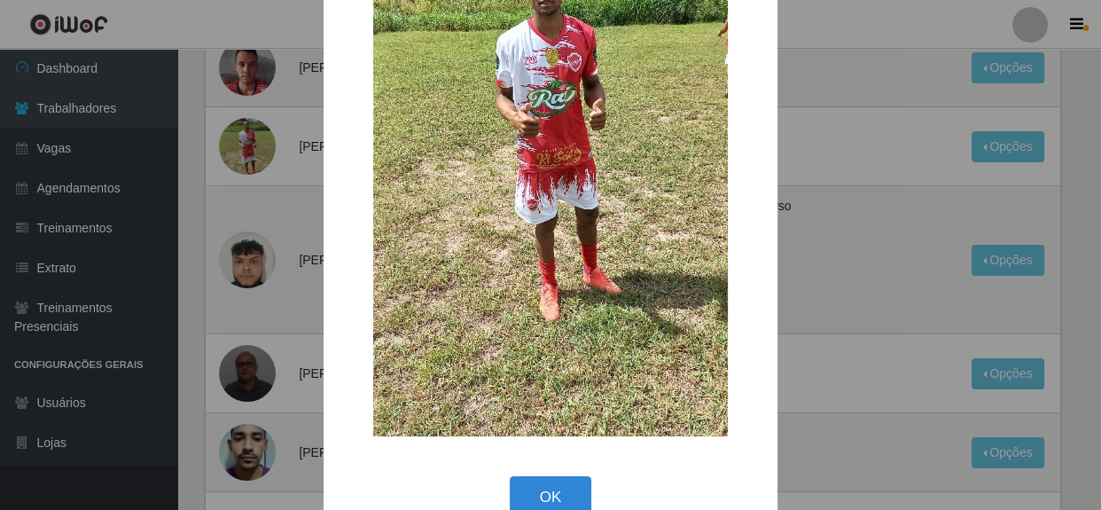
scroll to position [274, 0]
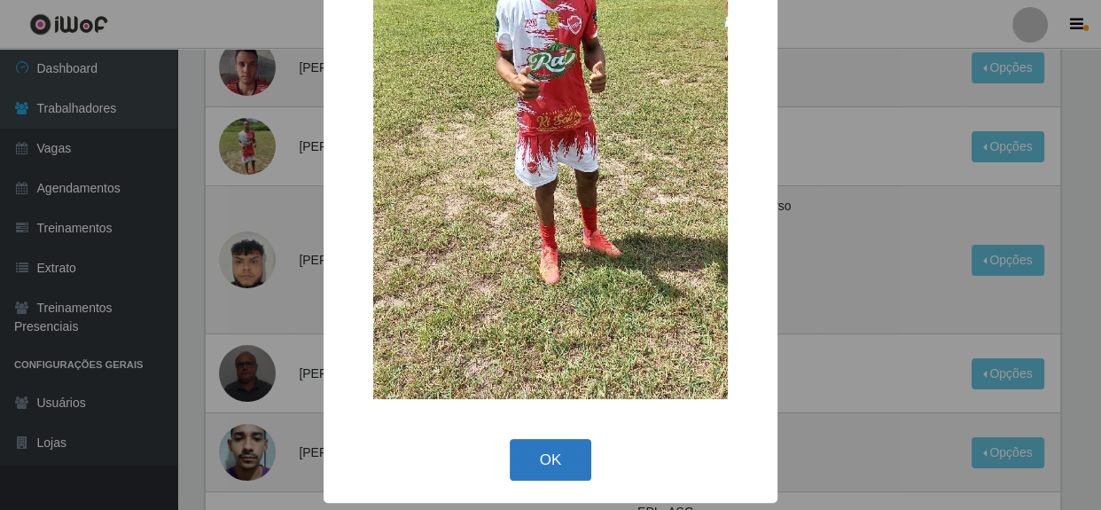
click at [545, 458] on button "OK" at bounding box center [551, 460] width 82 height 42
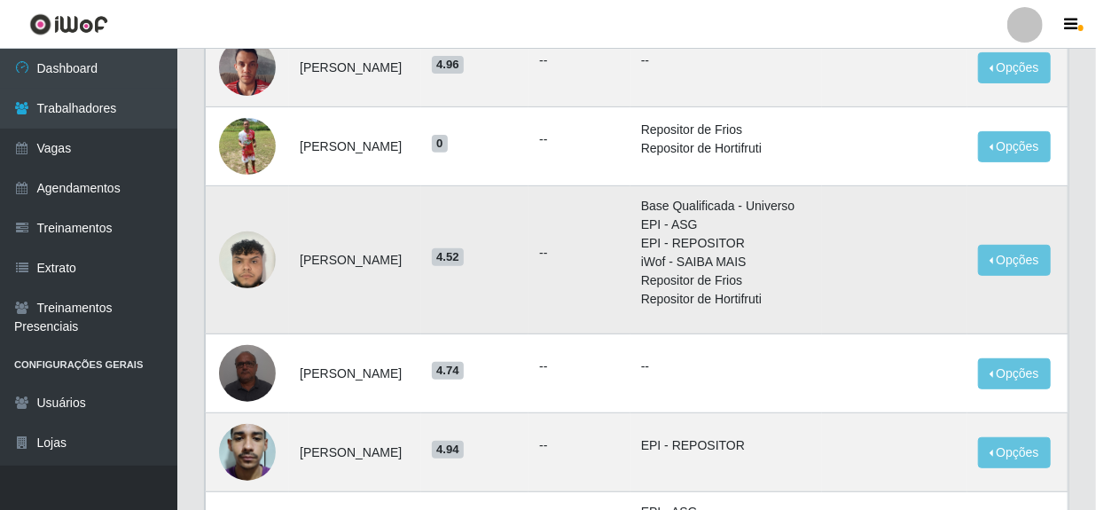
click at [250, 270] on img at bounding box center [247, 259] width 57 height 75
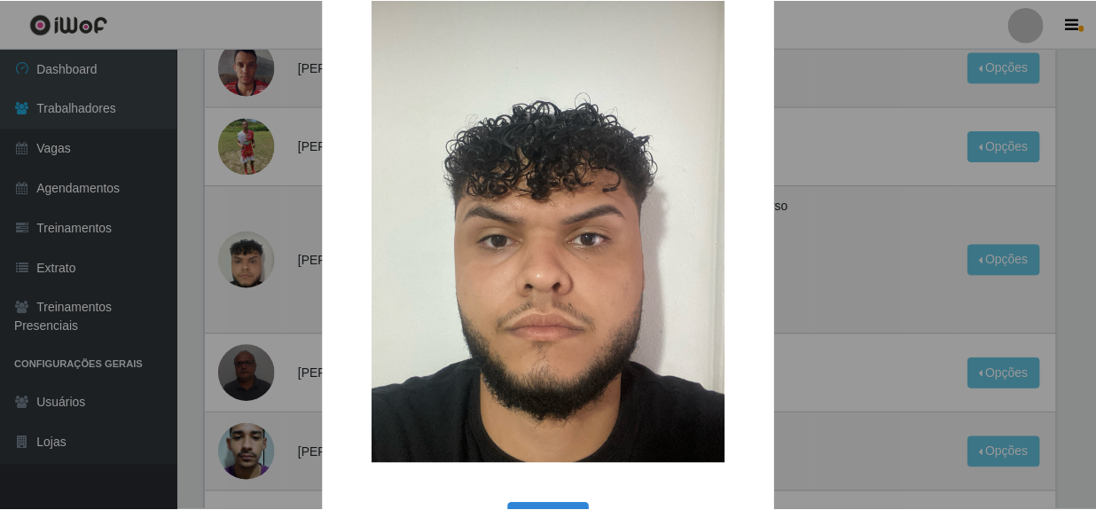
scroll to position [80, 0]
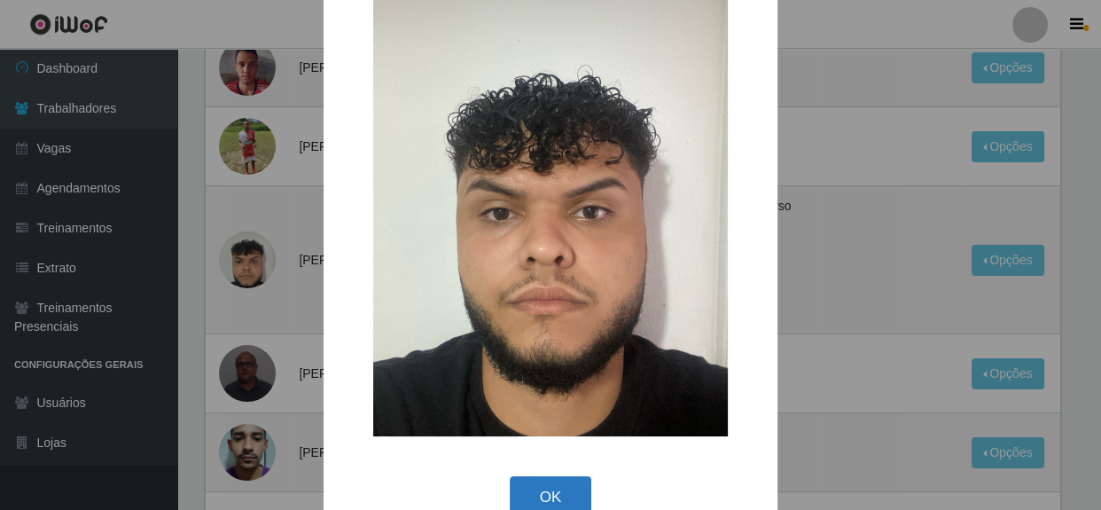
click at [537, 494] on button "OK" at bounding box center [551, 497] width 82 height 42
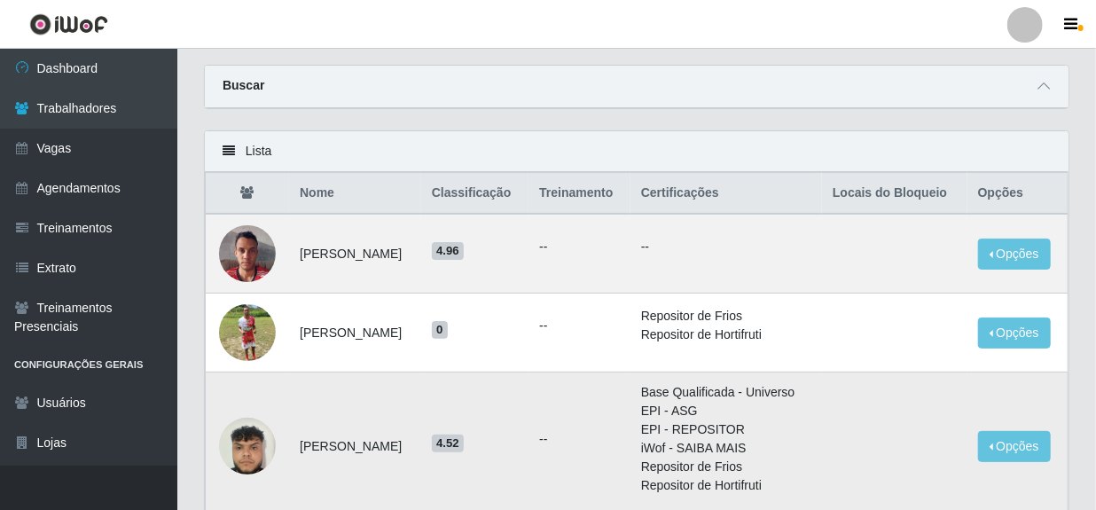
scroll to position [0, 0]
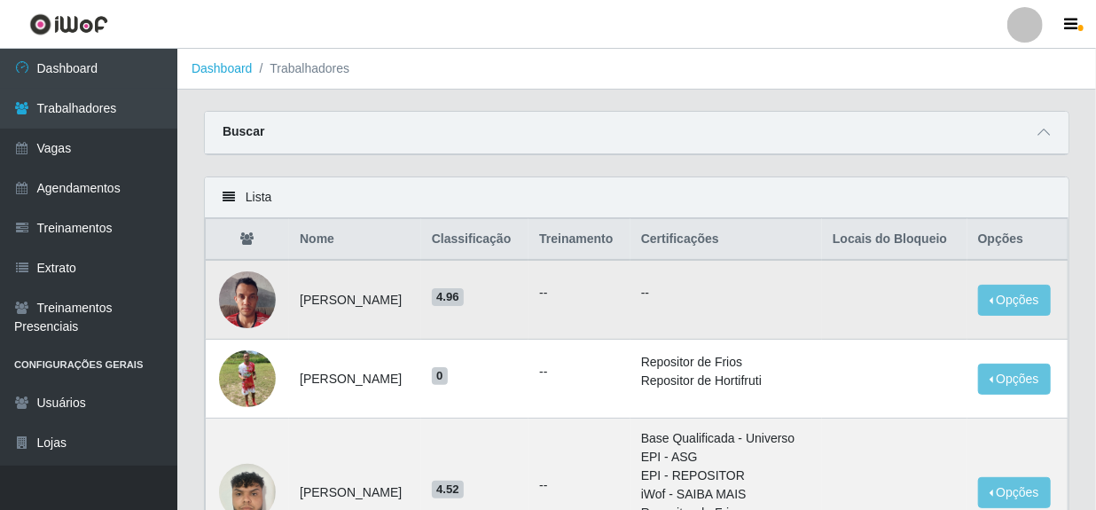
click at [252, 311] on img at bounding box center [247, 299] width 57 height 75
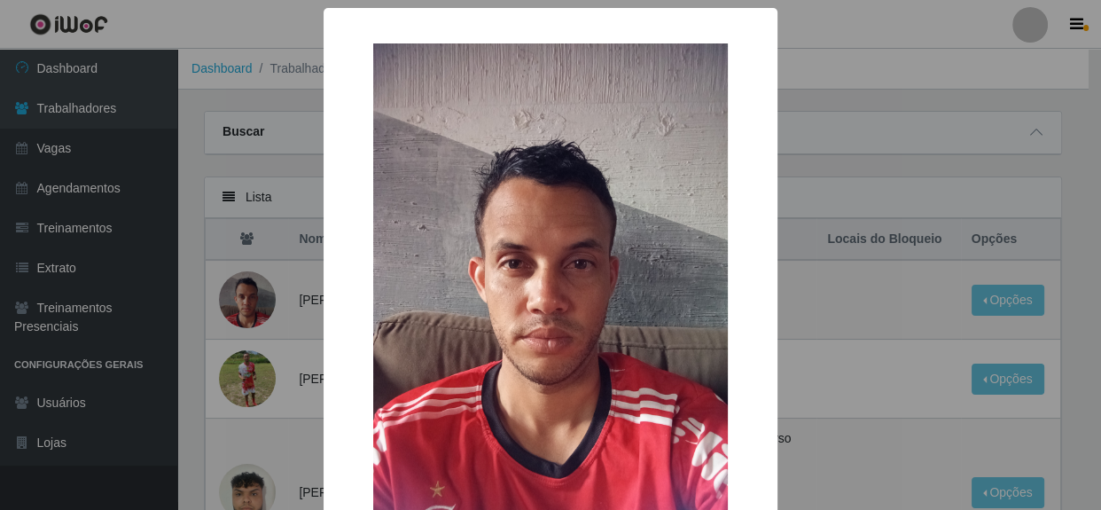
click at [982, 277] on div "× OK Cancel" at bounding box center [550, 255] width 1101 height 510
